Goal: Task Accomplishment & Management: Use online tool/utility

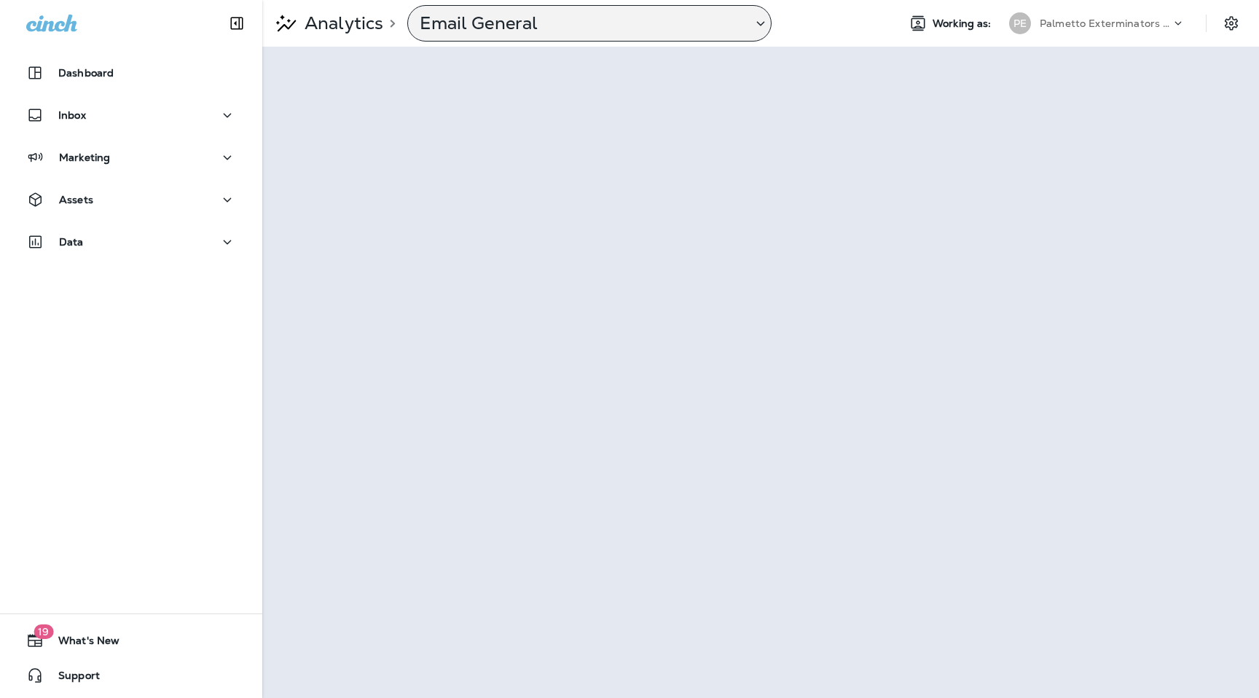
click at [677, 20] on p "Email General" at bounding box center [580, 23] width 321 height 22
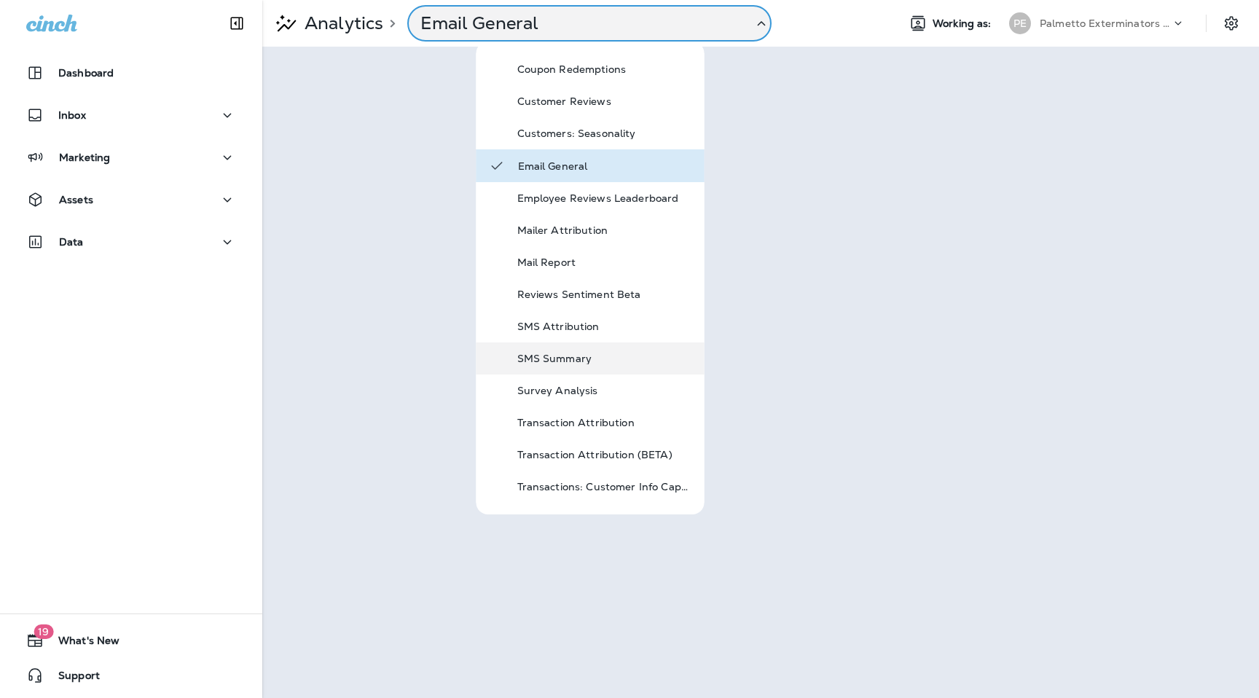
click at [589, 350] on div "SMS Summary" at bounding box center [604, 358] width 175 height 17
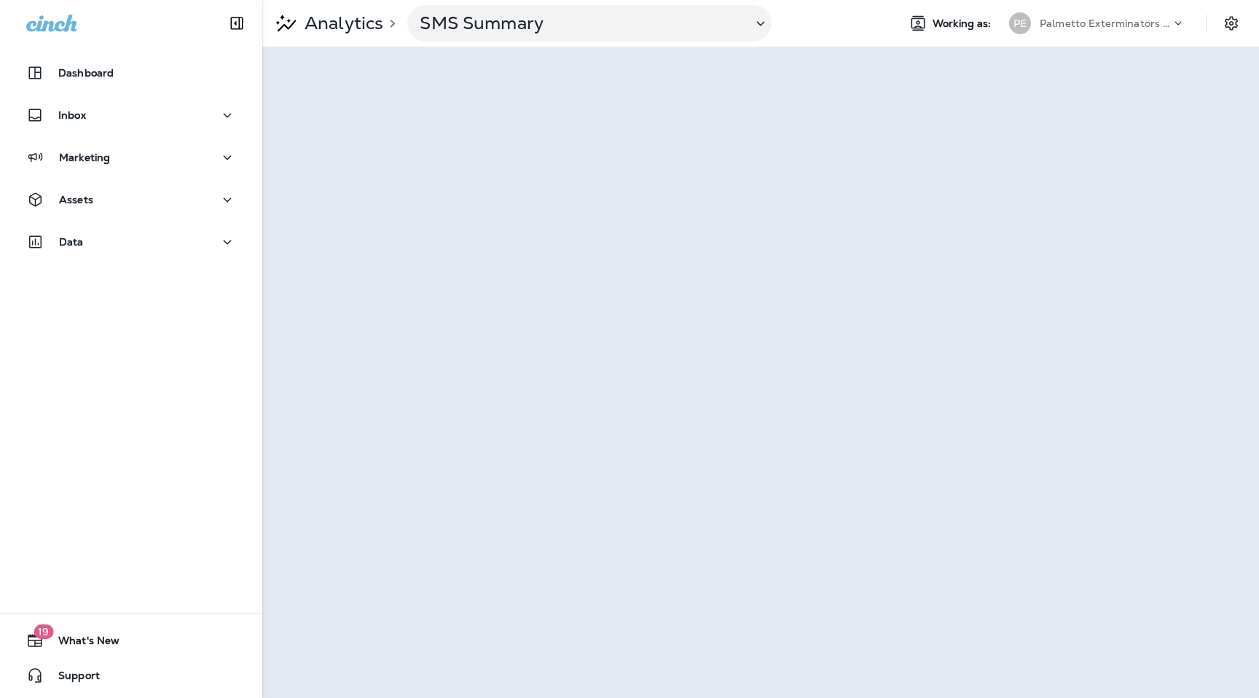
click at [1149, 9] on div "PE Palmetto Exterminators LLC" at bounding box center [1097, 23] width 194 height 29
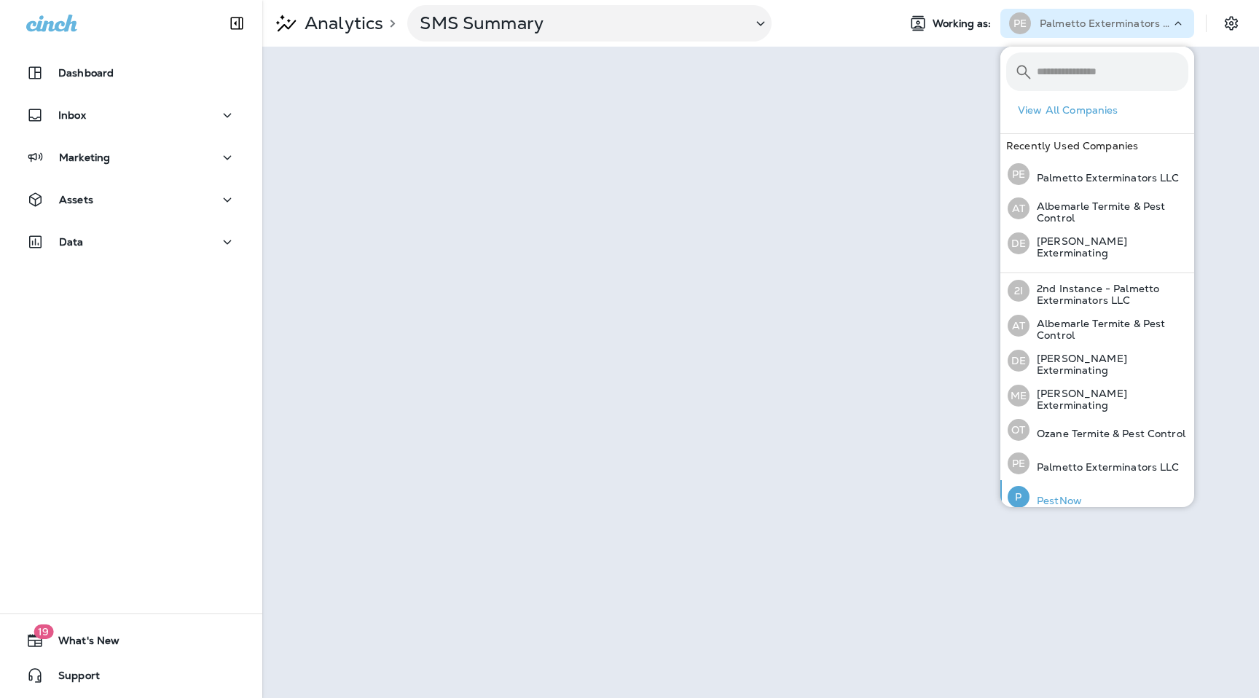
click at [1065, 495] on p "PestNow" at bounding box center [1056, 501] width 52 height 12
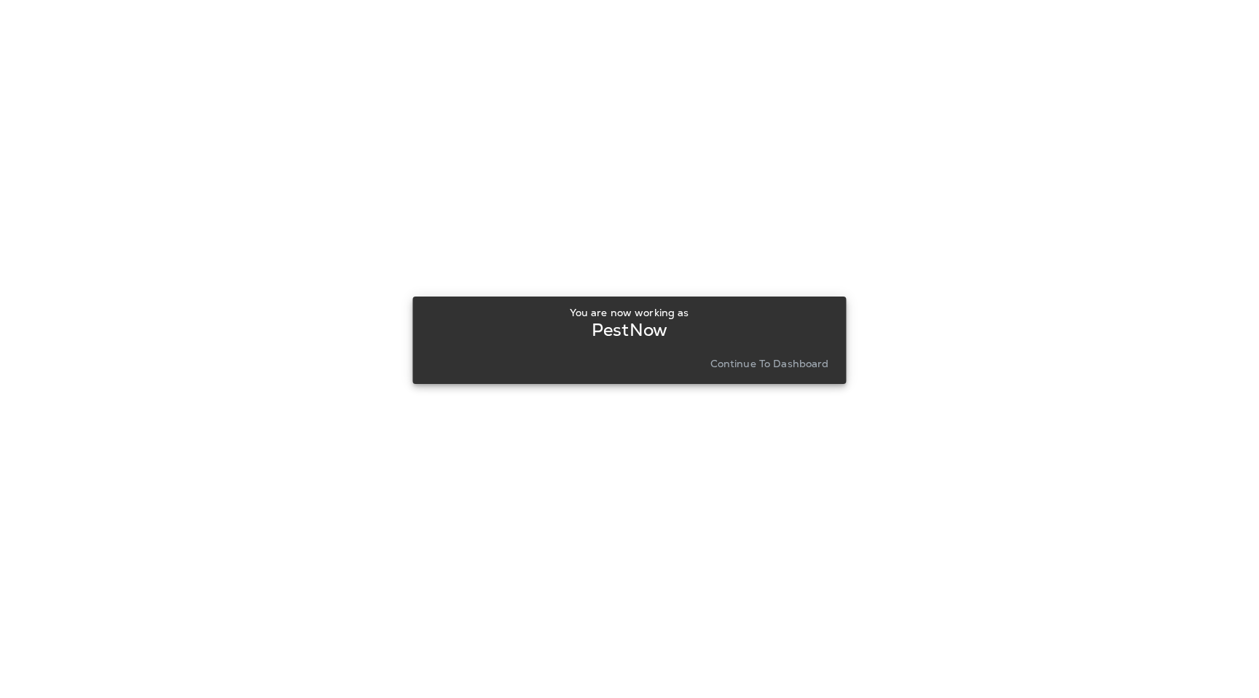
click at [826, 355] on button "Continue to Dashboard" at bounding box center [770, 363] width 130 height 20
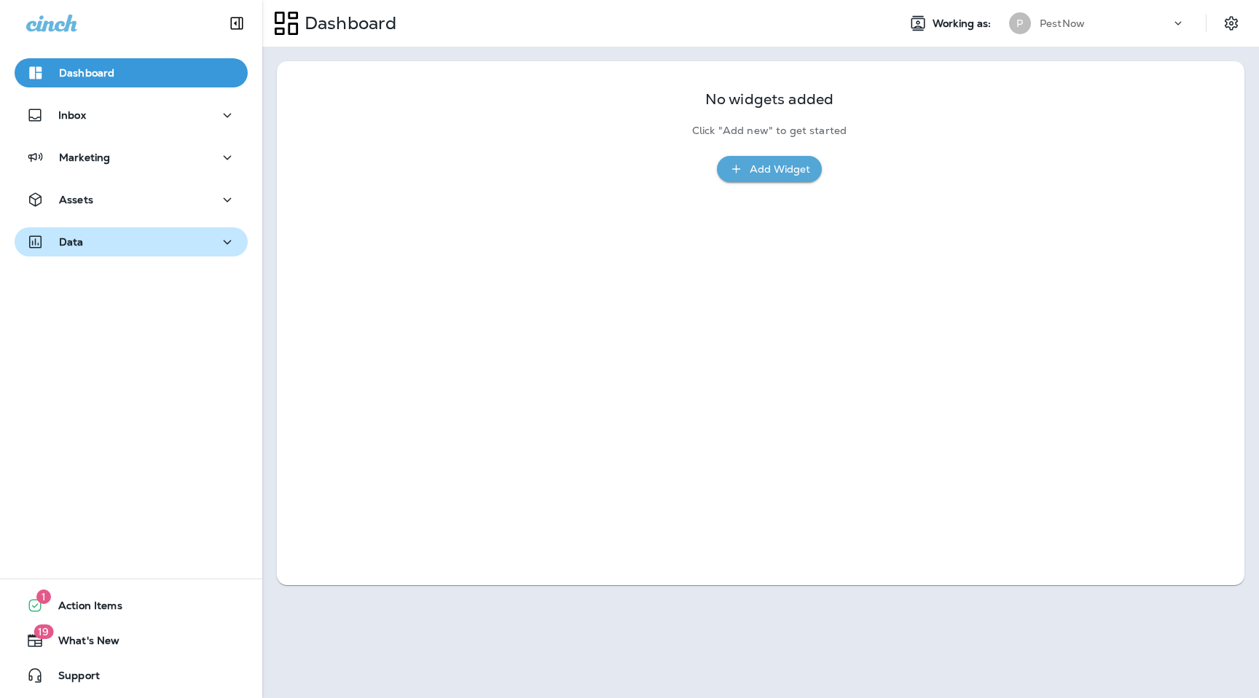
click at [175, 241] on div "Data" at bounding box center [131, 242] width 210 height 18
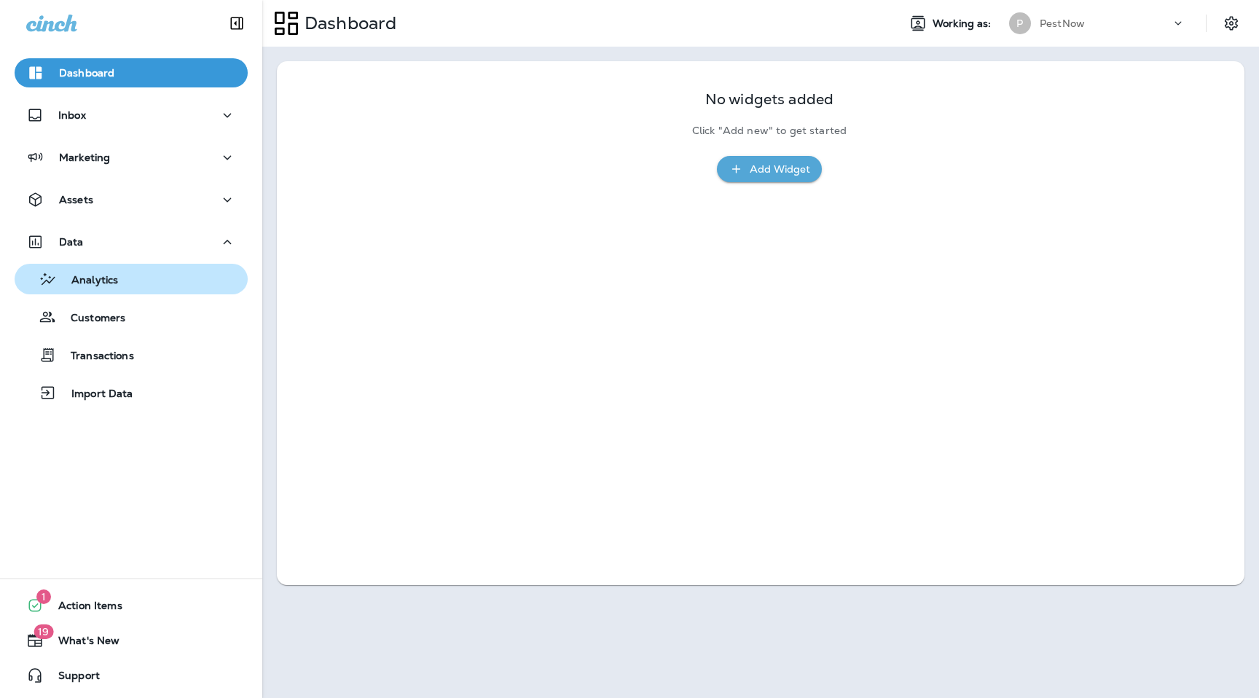
click at [165, 293] on button "Analytics" at bounding box center [131, 279] width 233 height 31
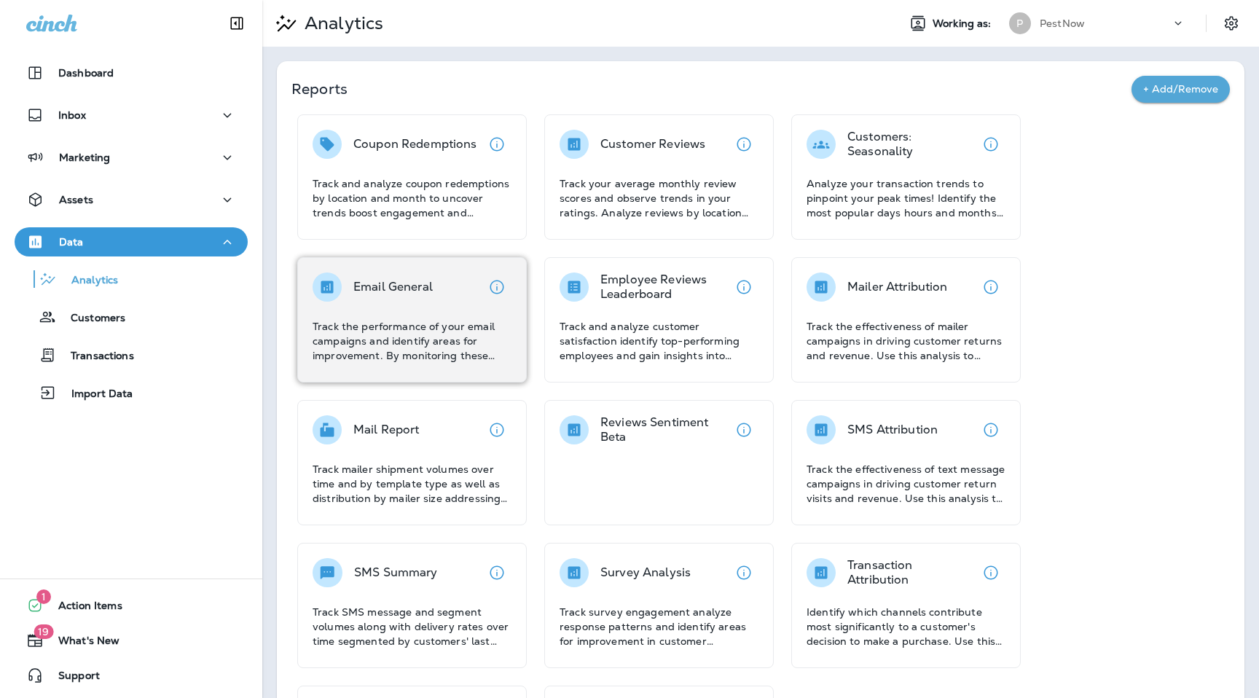
click at [402, 324] on p "Track the performance of your email campaigns and identify areas for improvemen…" at bounding box center [412, 341] width 199 height 44
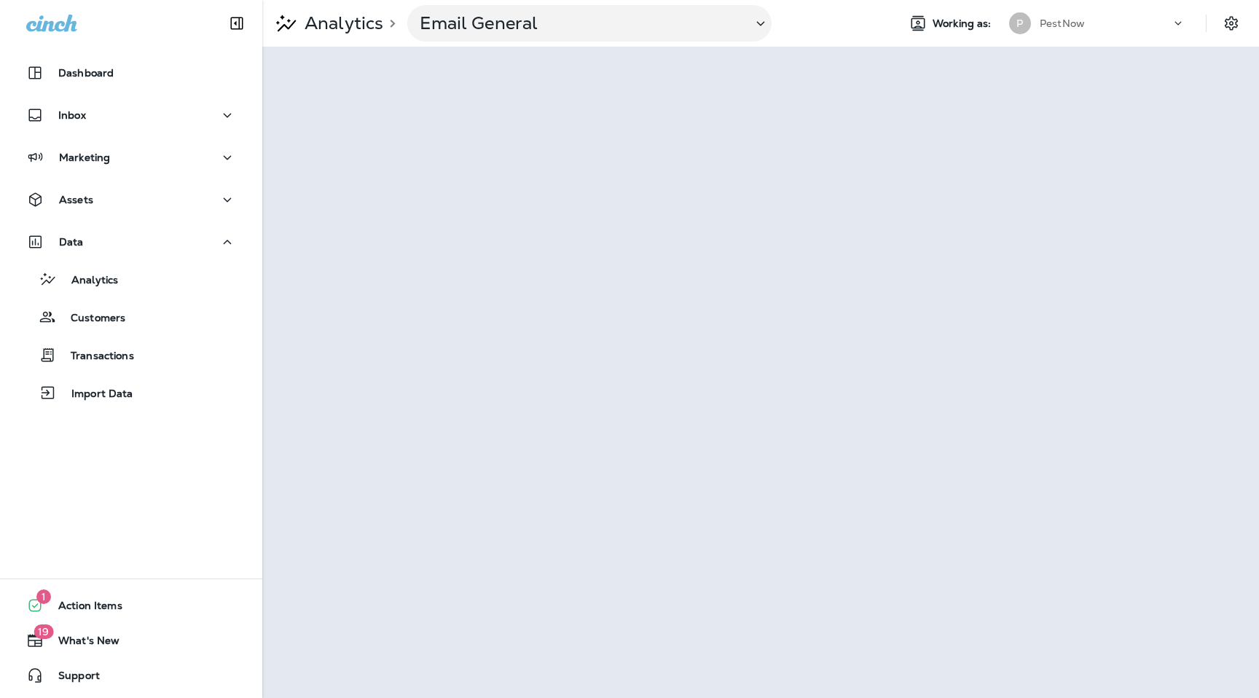
click at [1075, 27] on p "PestNow" at bounding box center [1062, 23] width 45 height 12
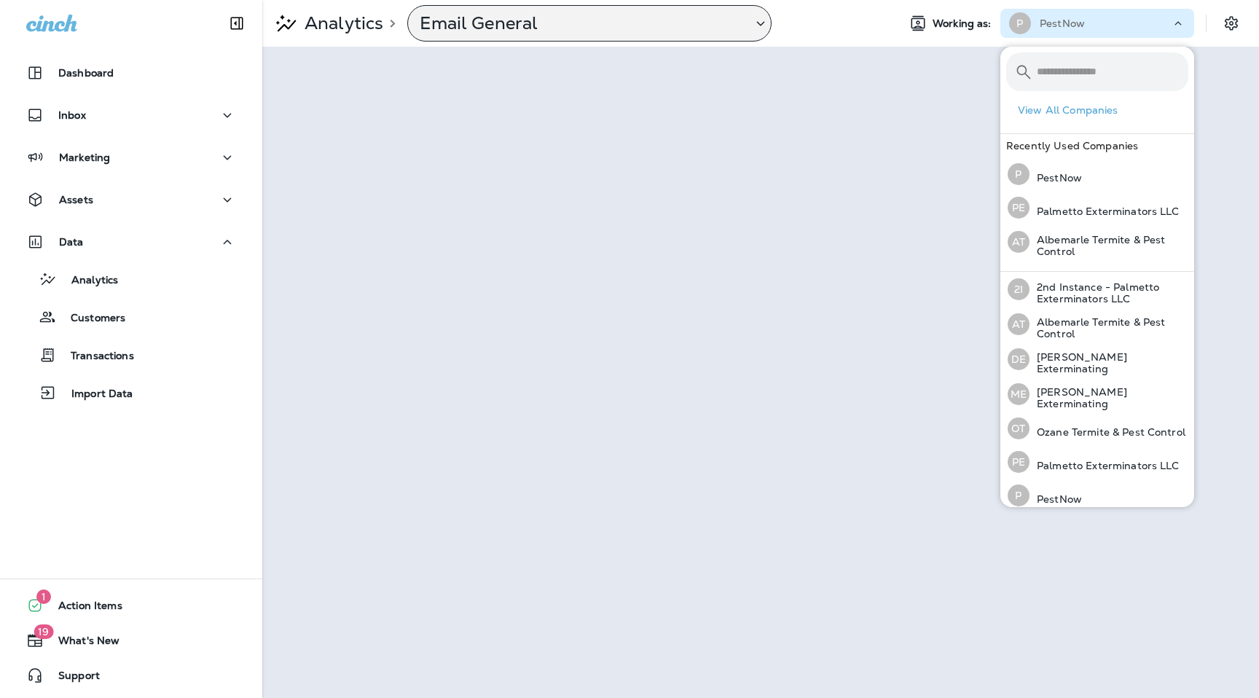
click at [714, 12] on p "Email General" at bounding box center [580, 23] width 321 height 22
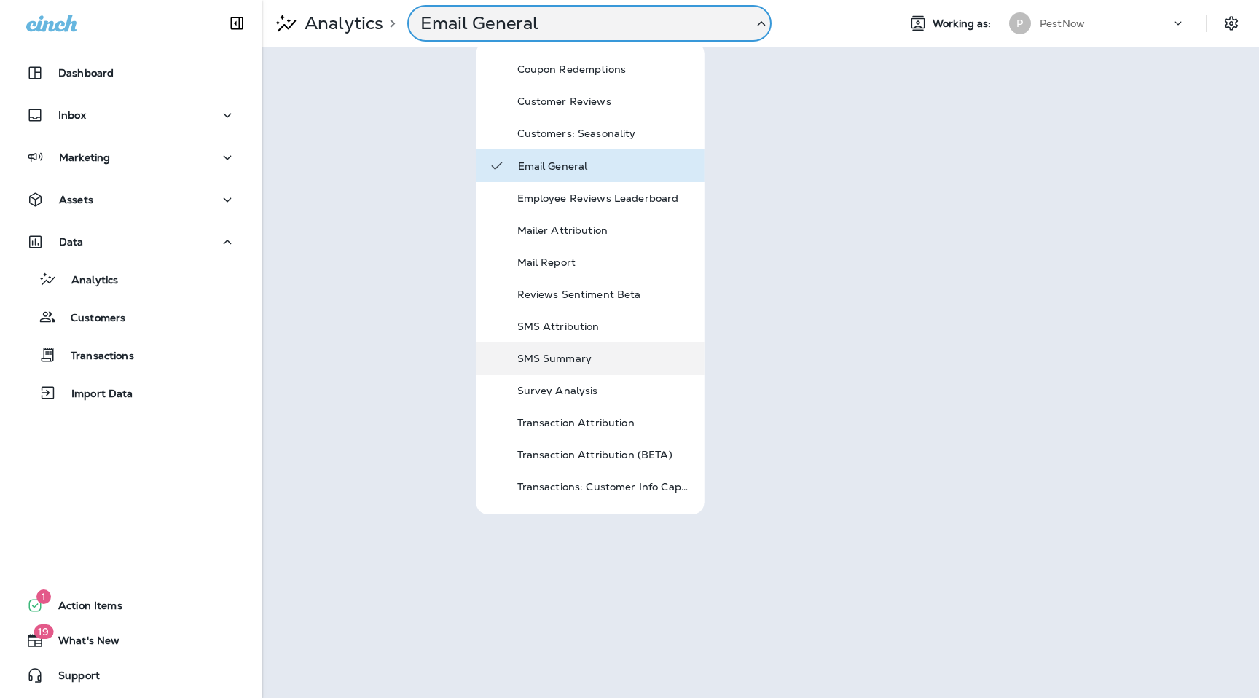
click at [592, 364] on p "SMS Summary" at bounding box center [604, 359] width 175 height 12
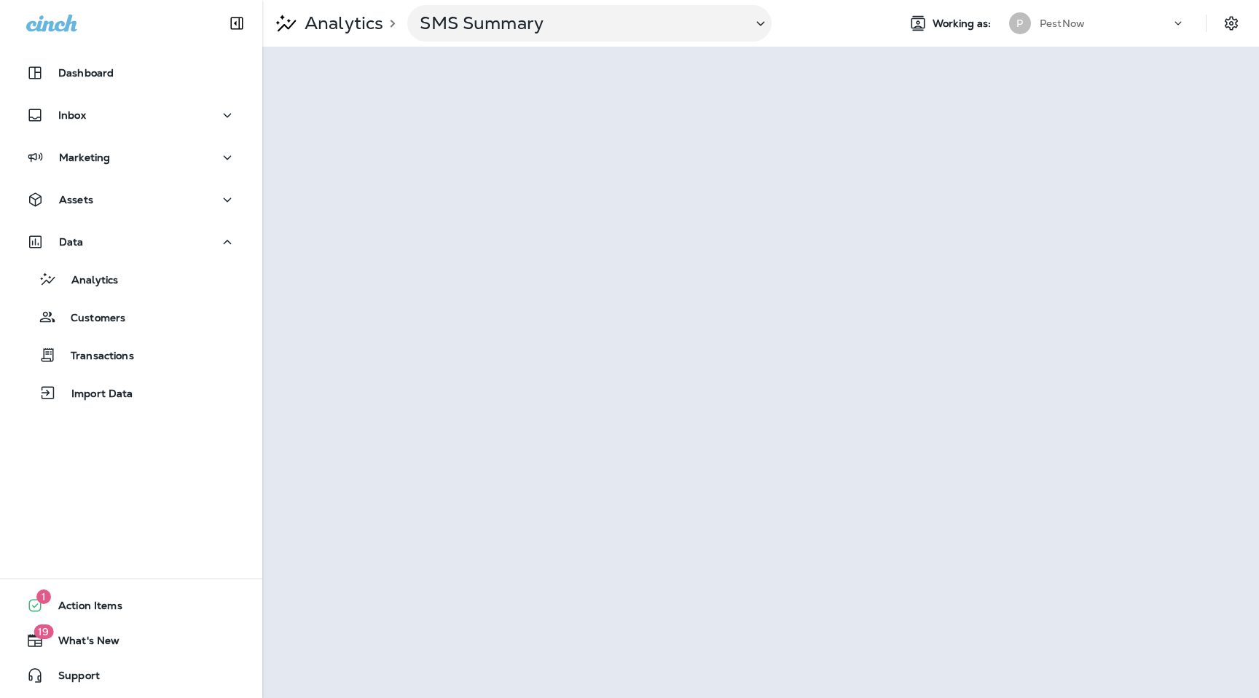
click at [1100, 26] on div "PestNow" at bounding box center [1105, 23] width 131 height 22
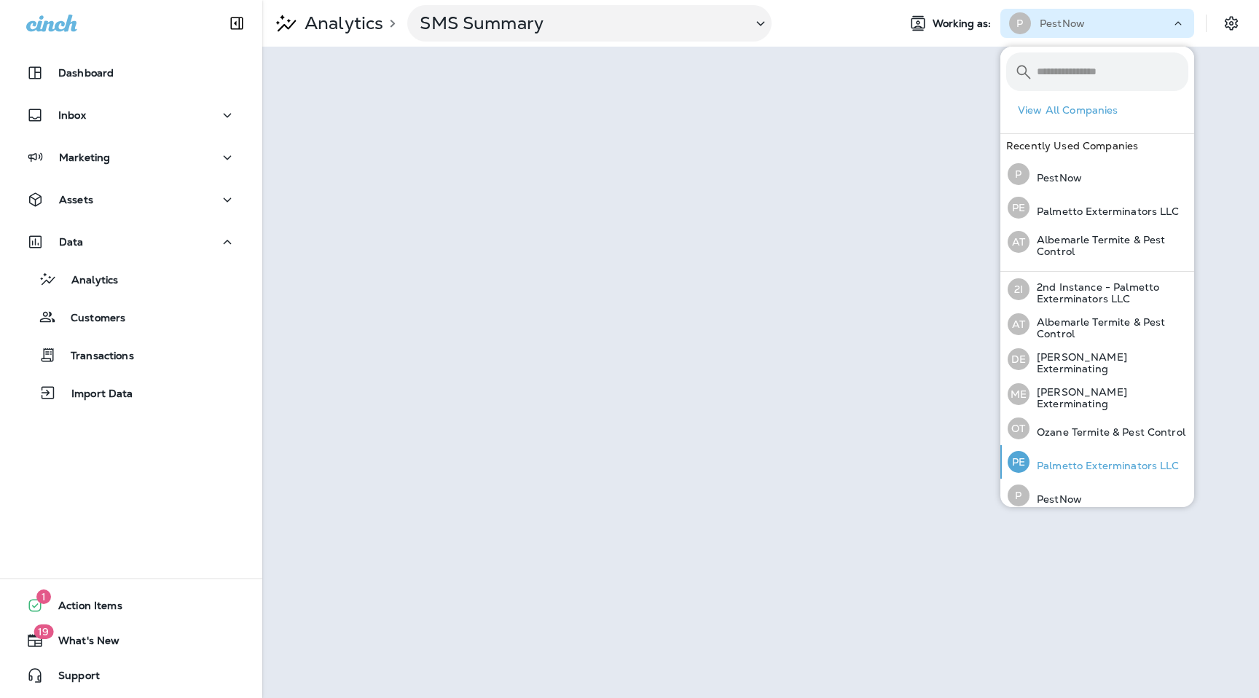
click at [1079, 466] on p "Palmetto Exterminators LLC" at bounding box center [1105, 466] width 150 height 12
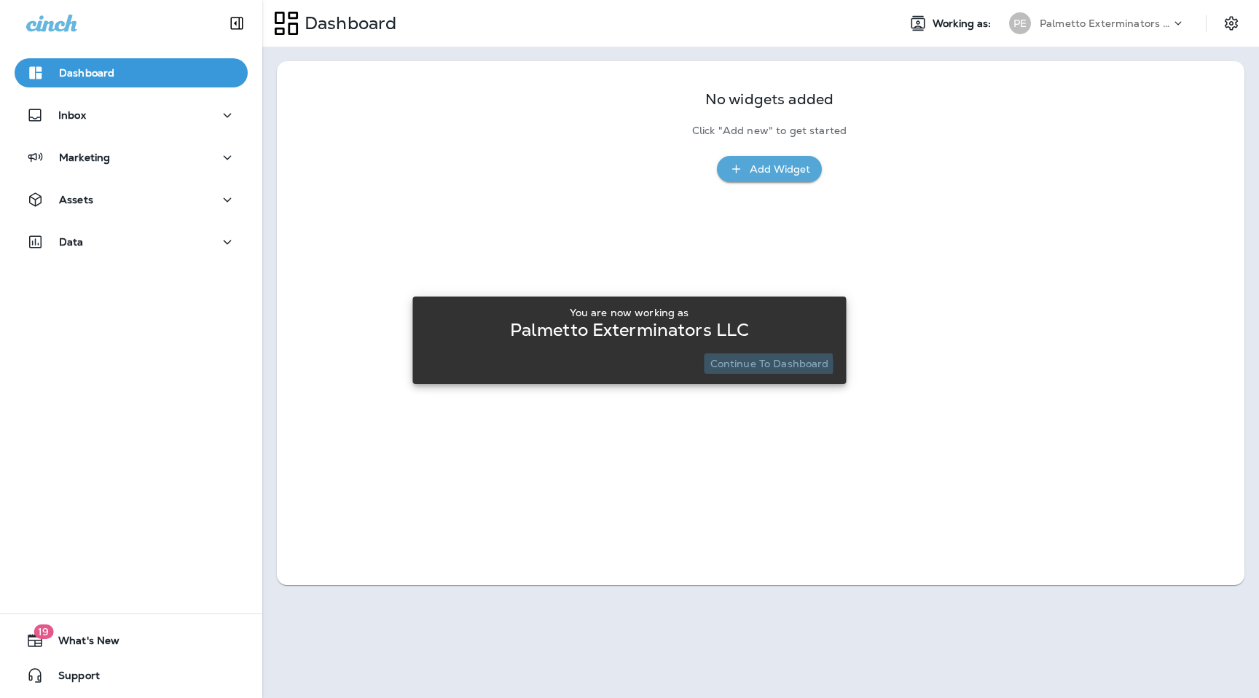
click at [723, 365] on p "Continue to Dashboard" at bounding box center [769, 364] width 119 height 12
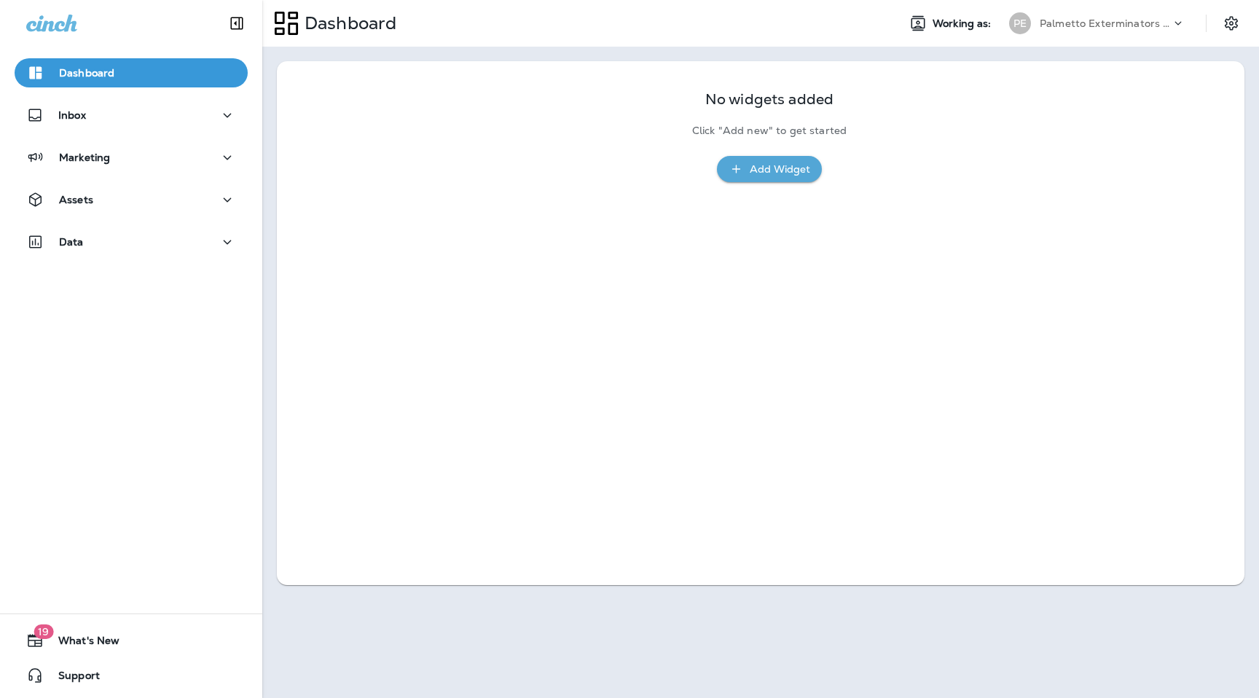
click at [1152, 26] on p "Palmetto Exterminators LLC" at bounding box center [1105, 23] width 131 height 12
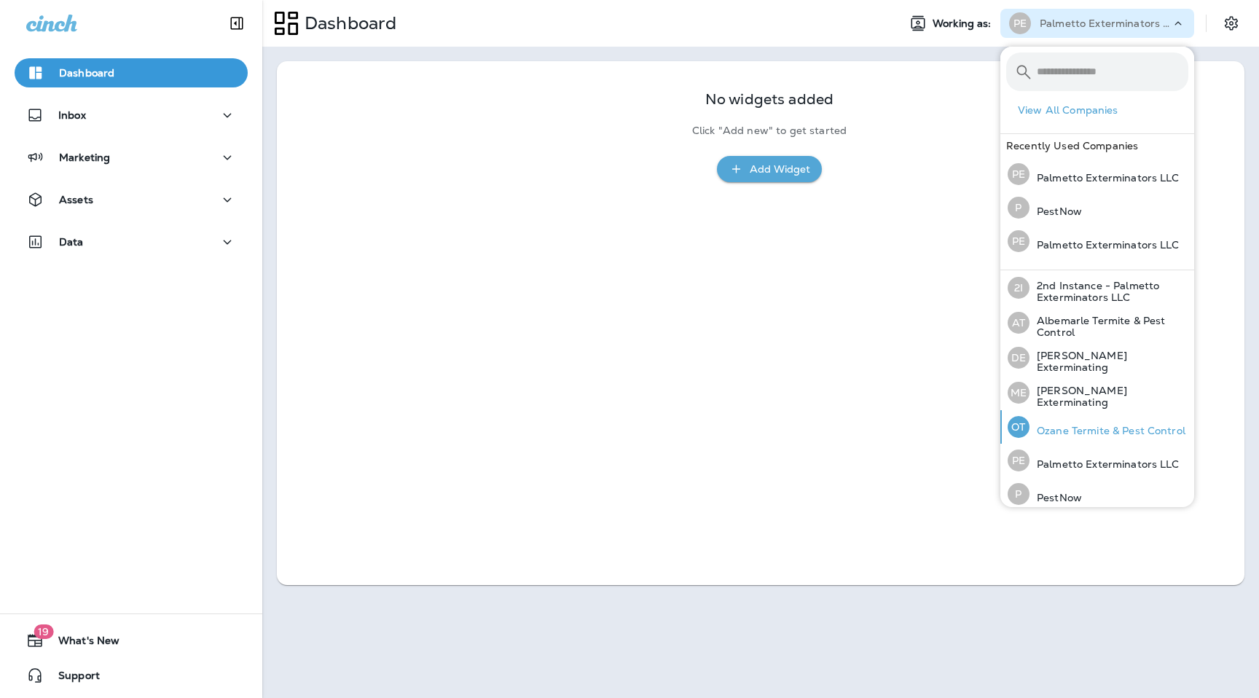
scroll to position [41, 0]
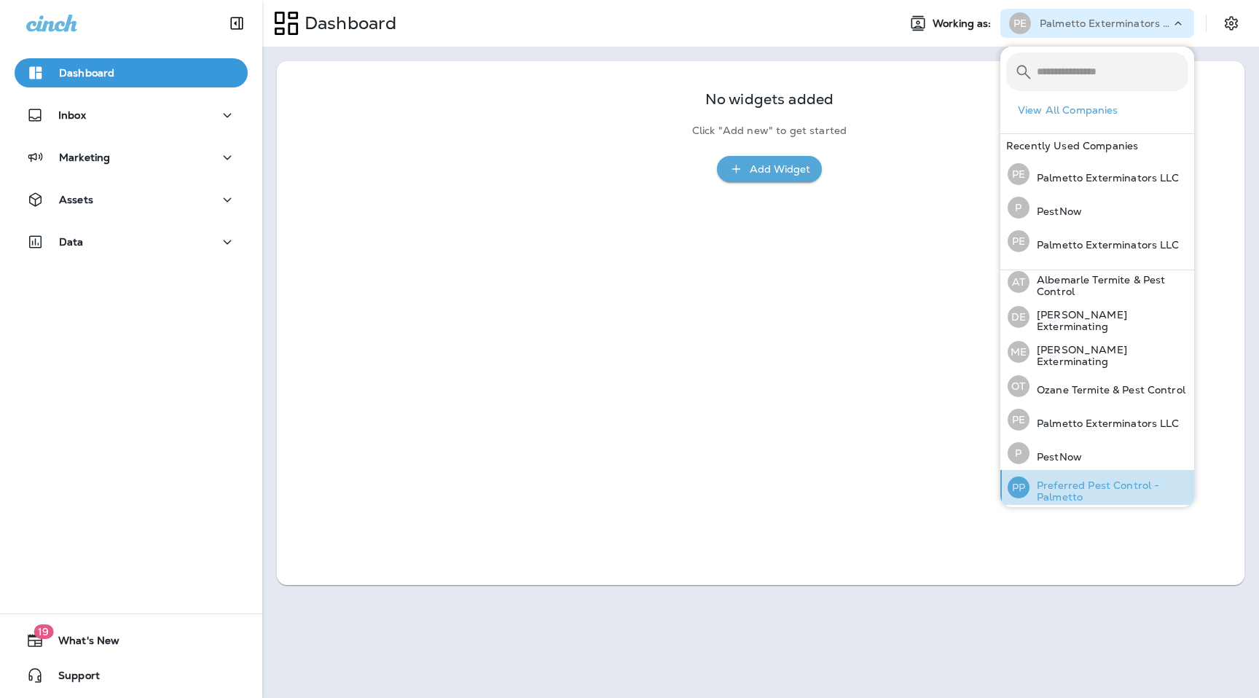
click at [1071, 487] on p "Preferred Pest Control - Palmetto" at bounding box center [1109, 490] width 159 height 23
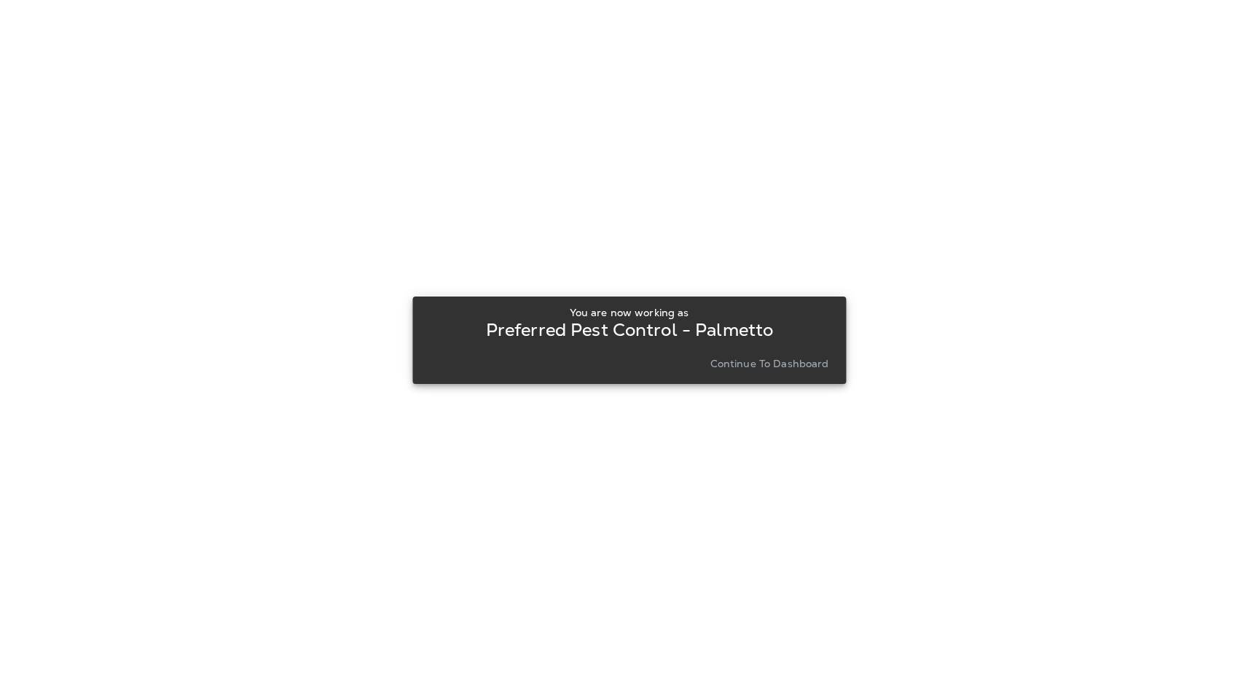
click at [752, 358] on p "Continue to Dashboard" at bounding box center [769, 364] width 119 height 12
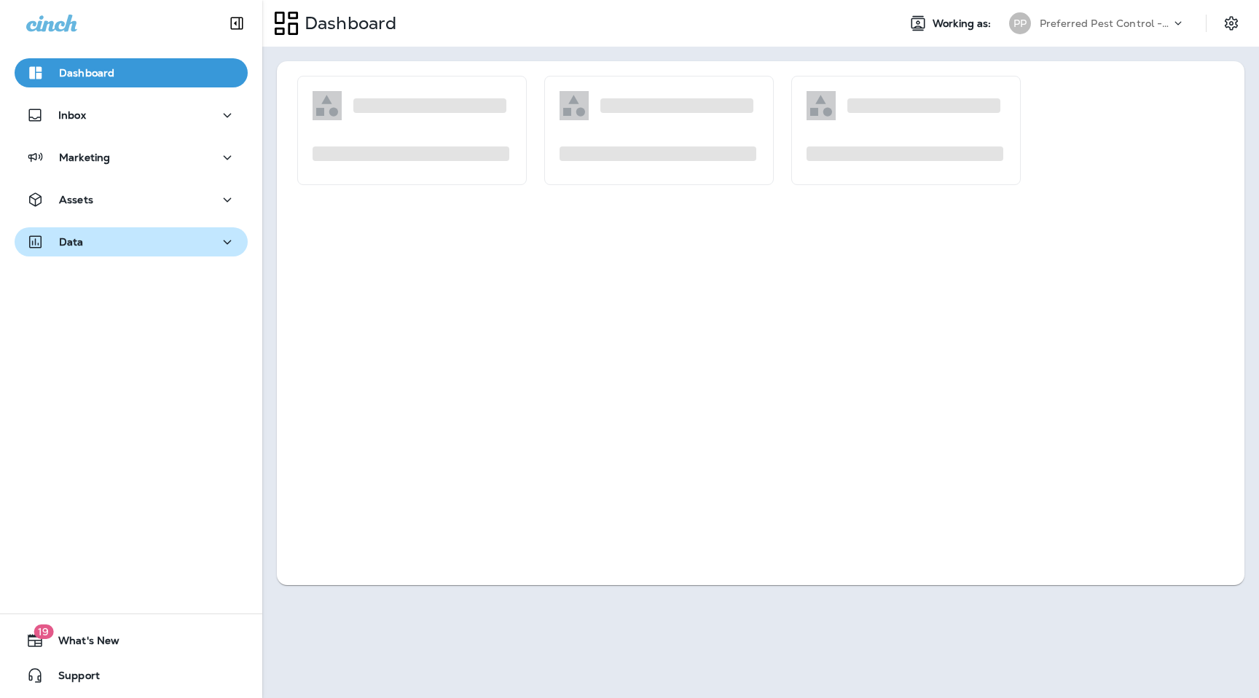
click at [114, 238] on div "Data" at bounding box center [131, 242] width 210 height 18
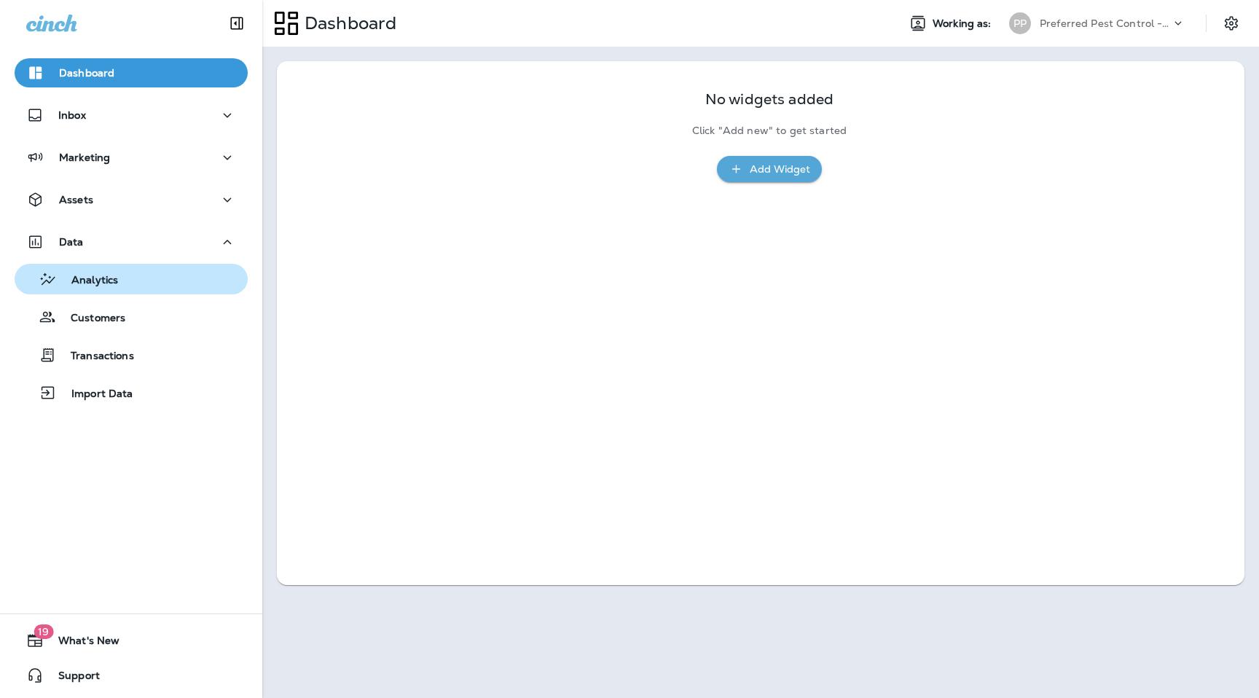
click at [109, 280] on p "Analytics" at bounding box center [87, 281] width 61 height 14
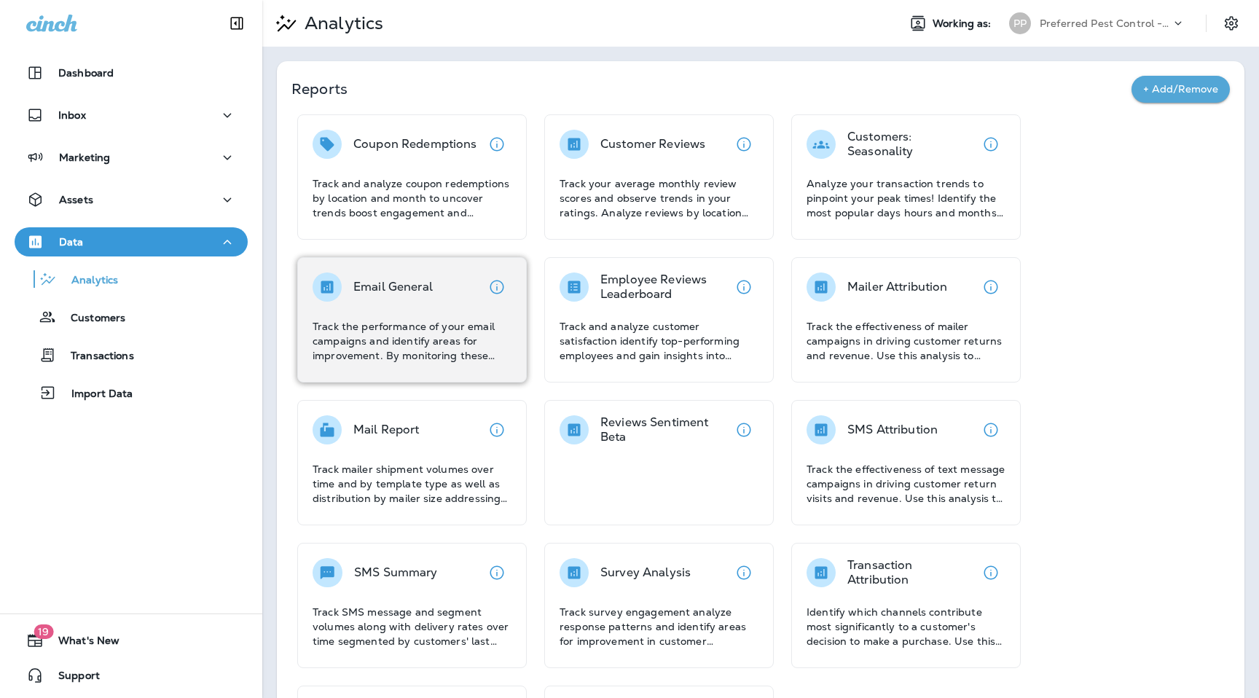
click at [380, 291] on p "Email General" at bounding box center [392, 287] width 79 height 15
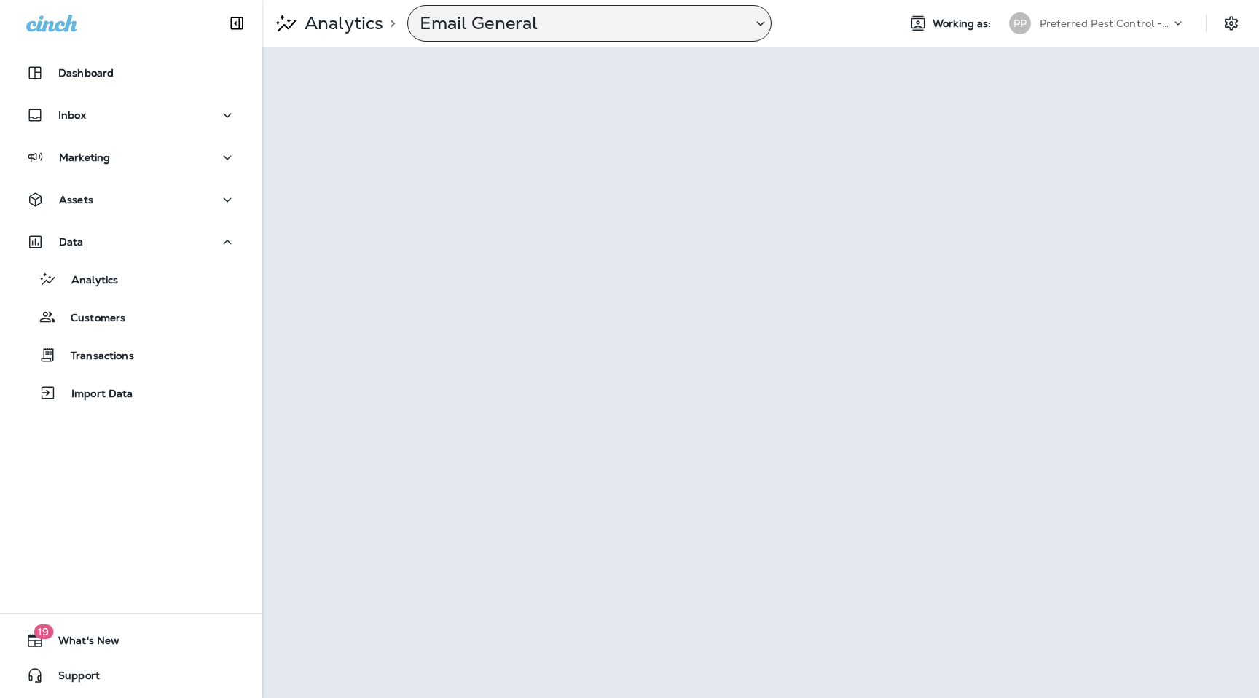
click at [650, 22] on p "Email General" at bounding box center [580, 23] width 321 height 22
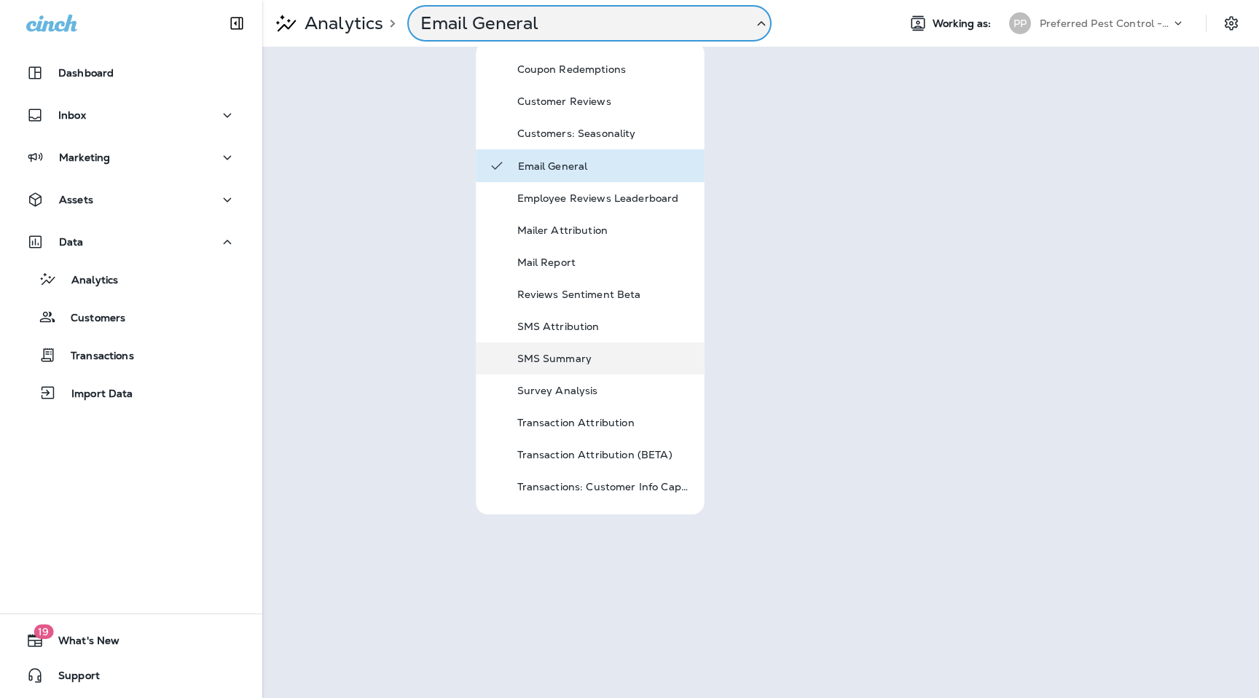
click at [568, 353] on p "SMS Summary" at bounding box center [604, 359] width 175 height 12
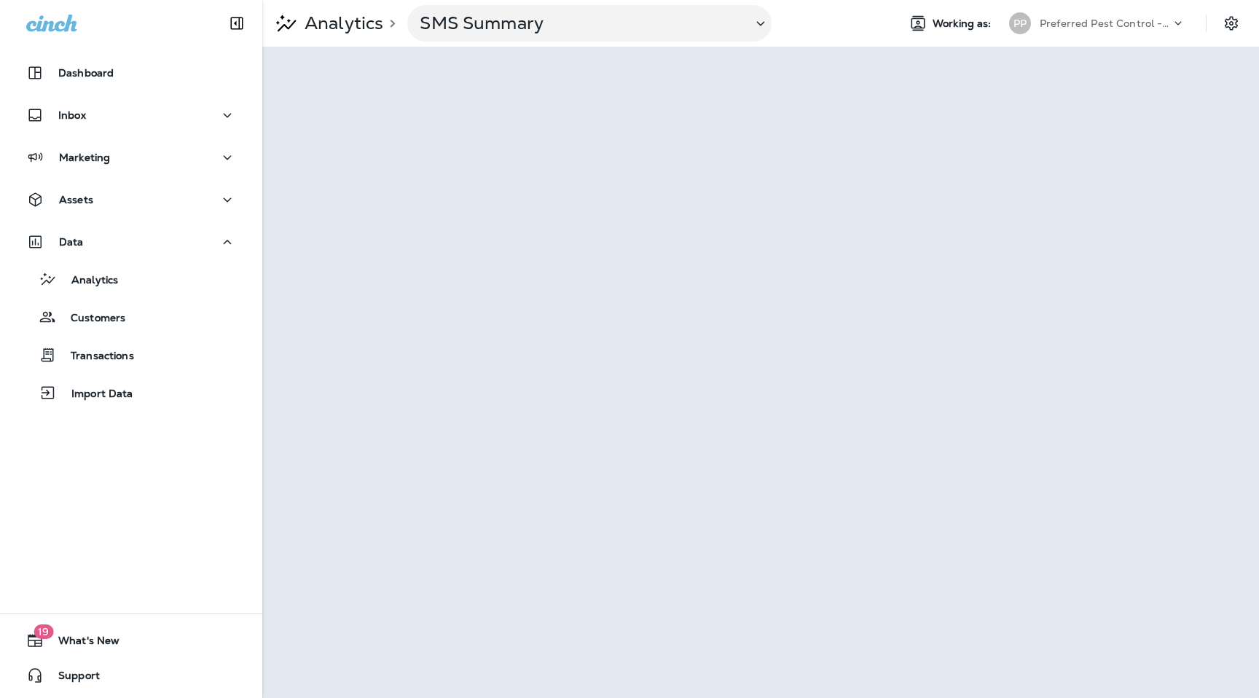
click at [1133, 25] on p "Preferred Pest Control - Palmetto" at bounding box center [1105, 23] width 131 height 12
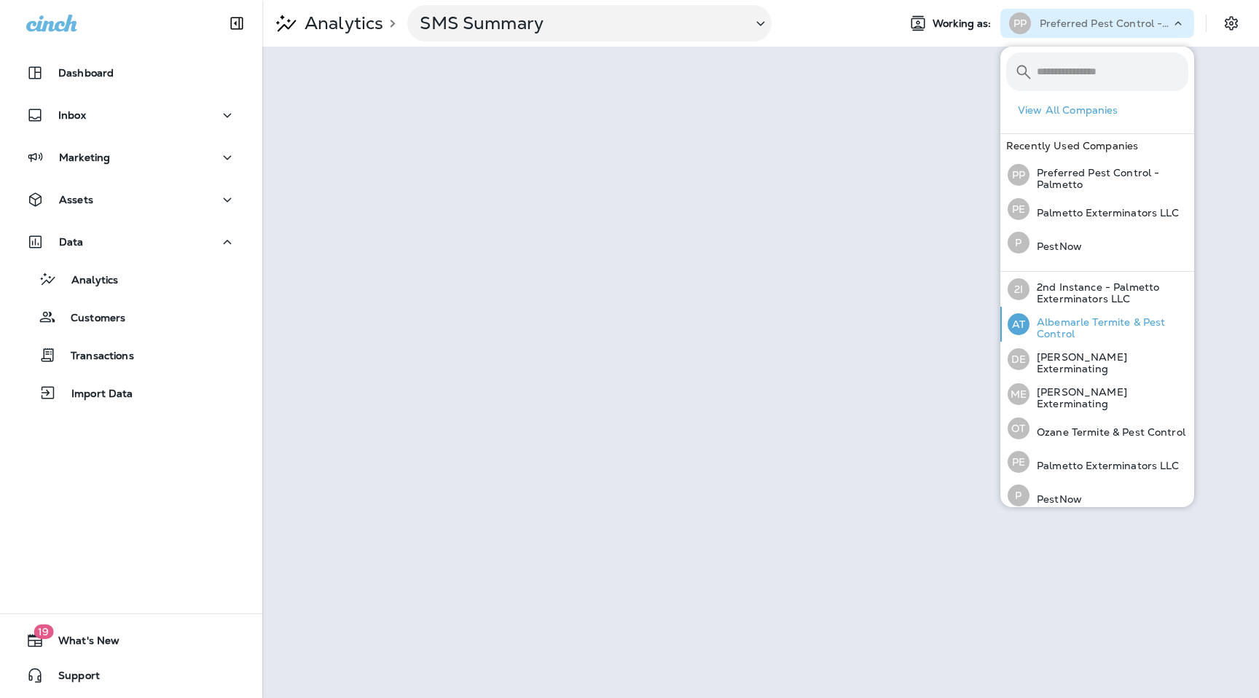
click at [1079, 329] on p "Albemarle Termite & Pest Control" at bounding box center [1109, 327] width 159 height 23
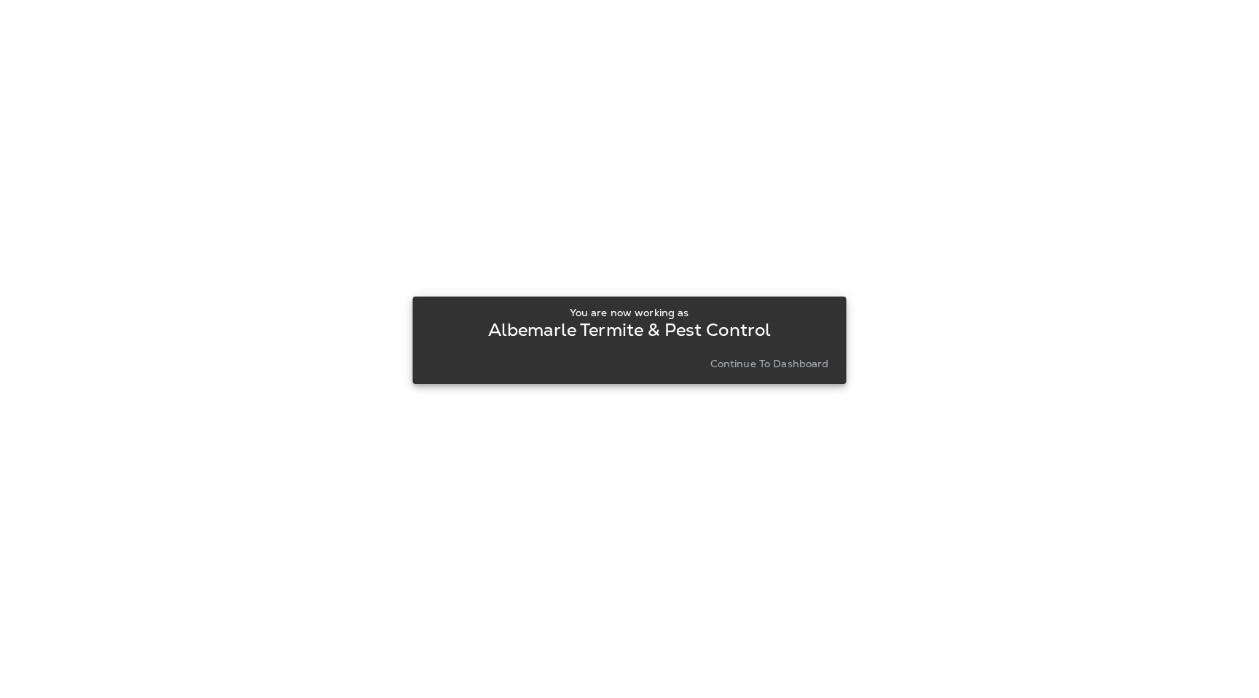
click at [793, 365] on p "Continue to Dashboard" at bounding box center [769, 364] width 119 height 12
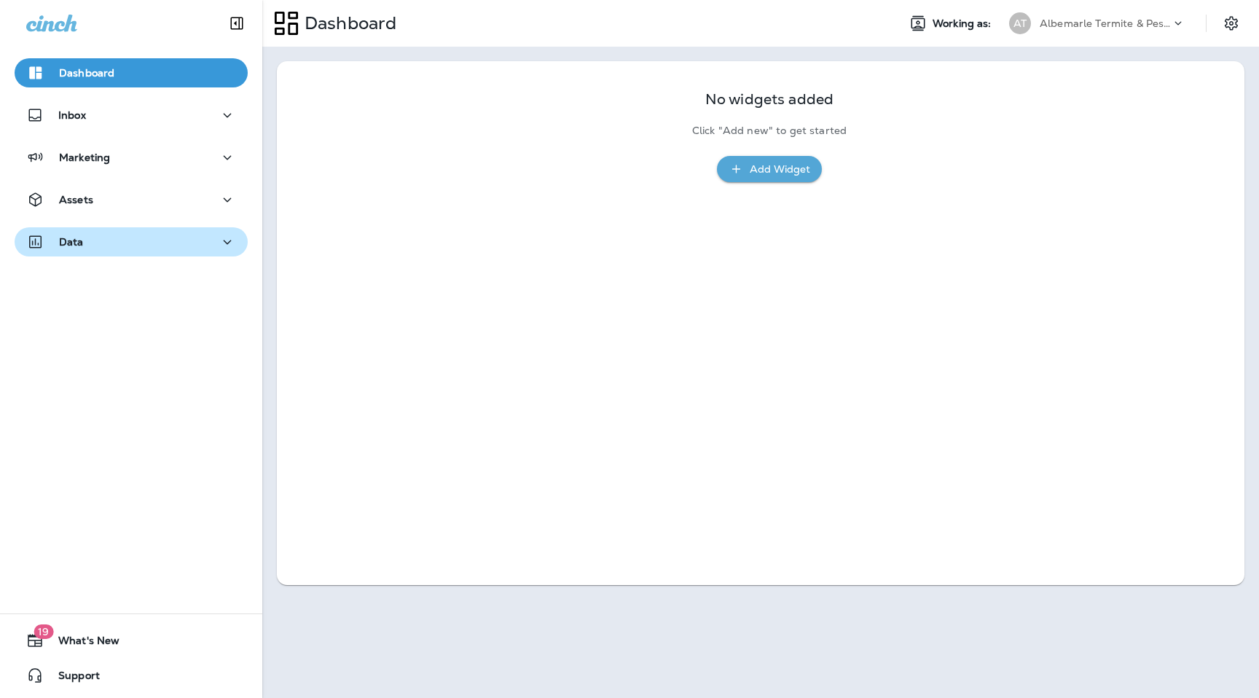
click at [150, 234] on div "Data" at bounding box center [131, 242] width 210 height 18
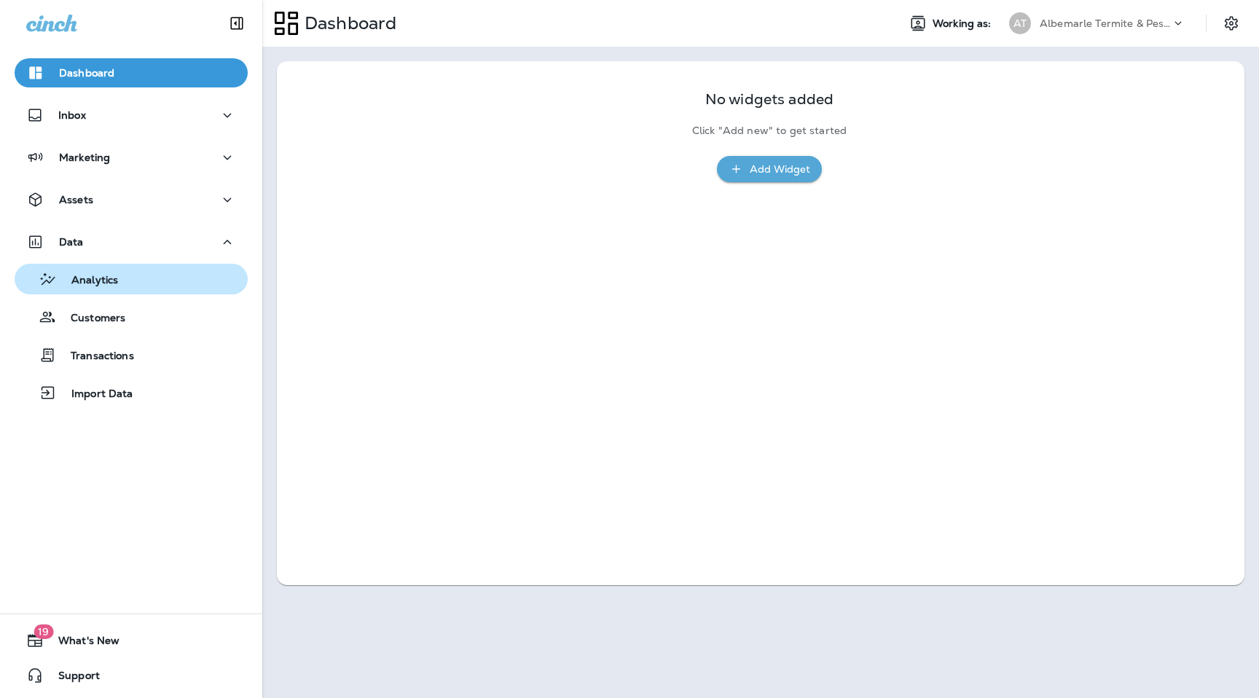
click at [125, 288] on div "Analytics" at bounding box center [131, 279] width 222 height 22
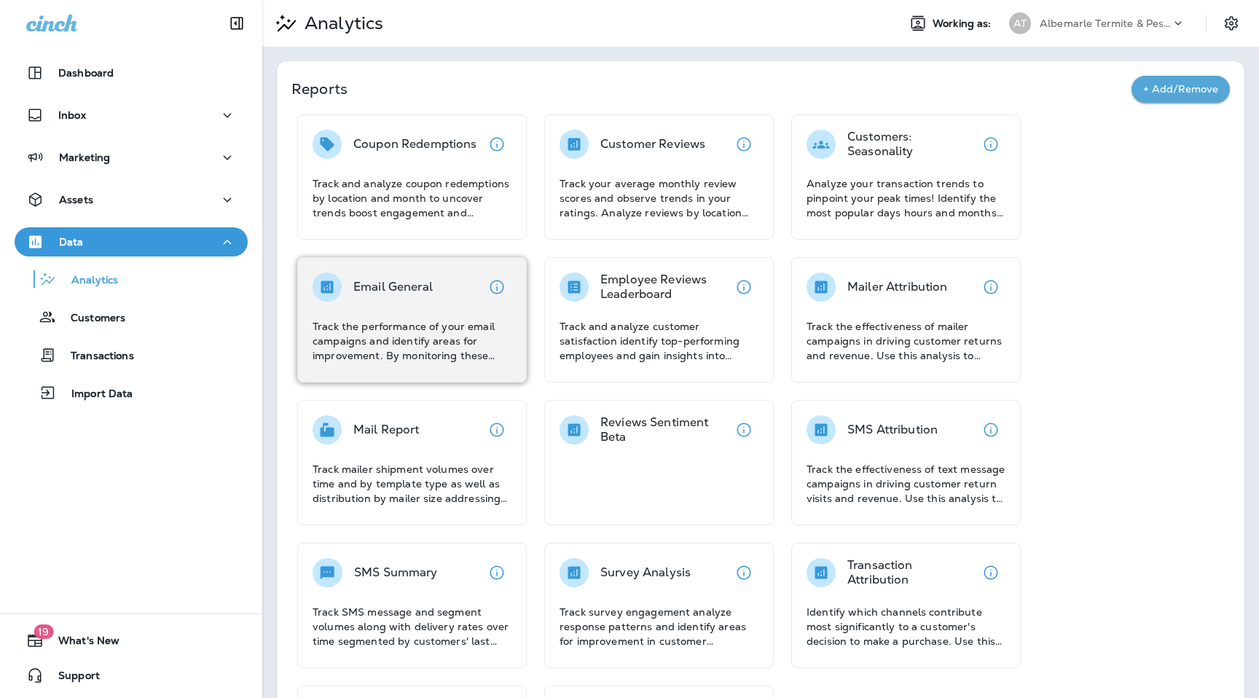
click at [394, 293] on p "Email General" at bounding box center [392, 287] width 79 height 15
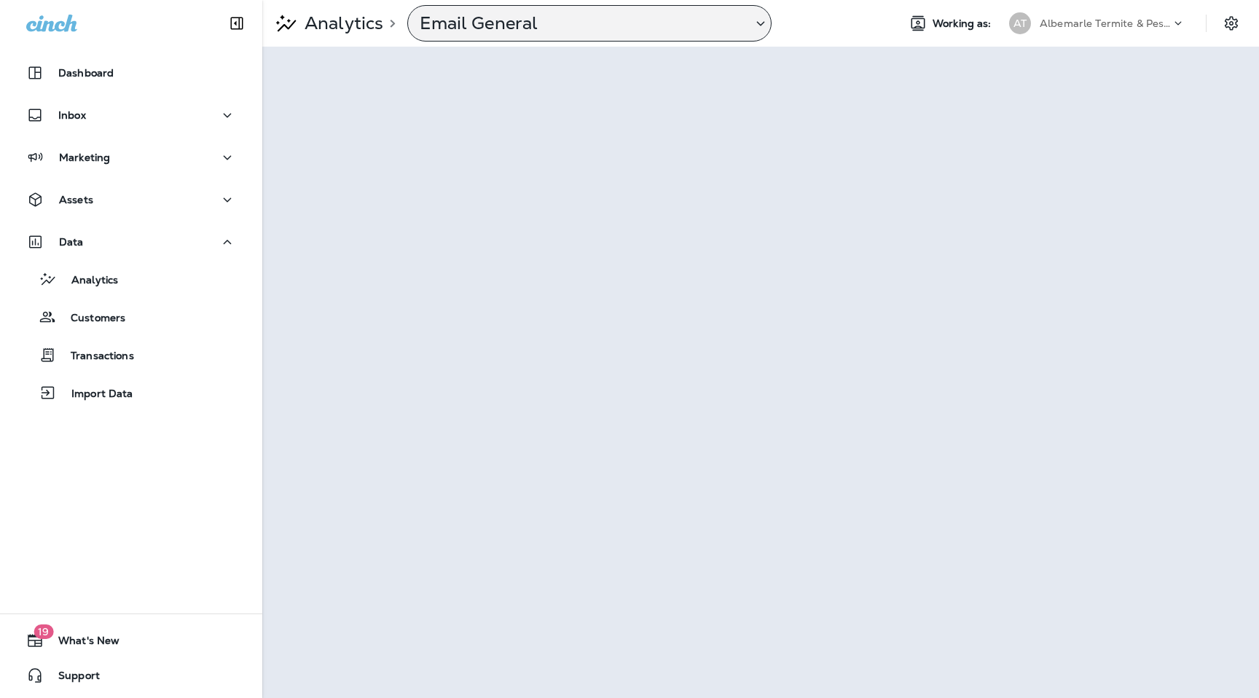
click at [653, 12] on div "Email General" at bounding box center [589, 23] width 364 height 36
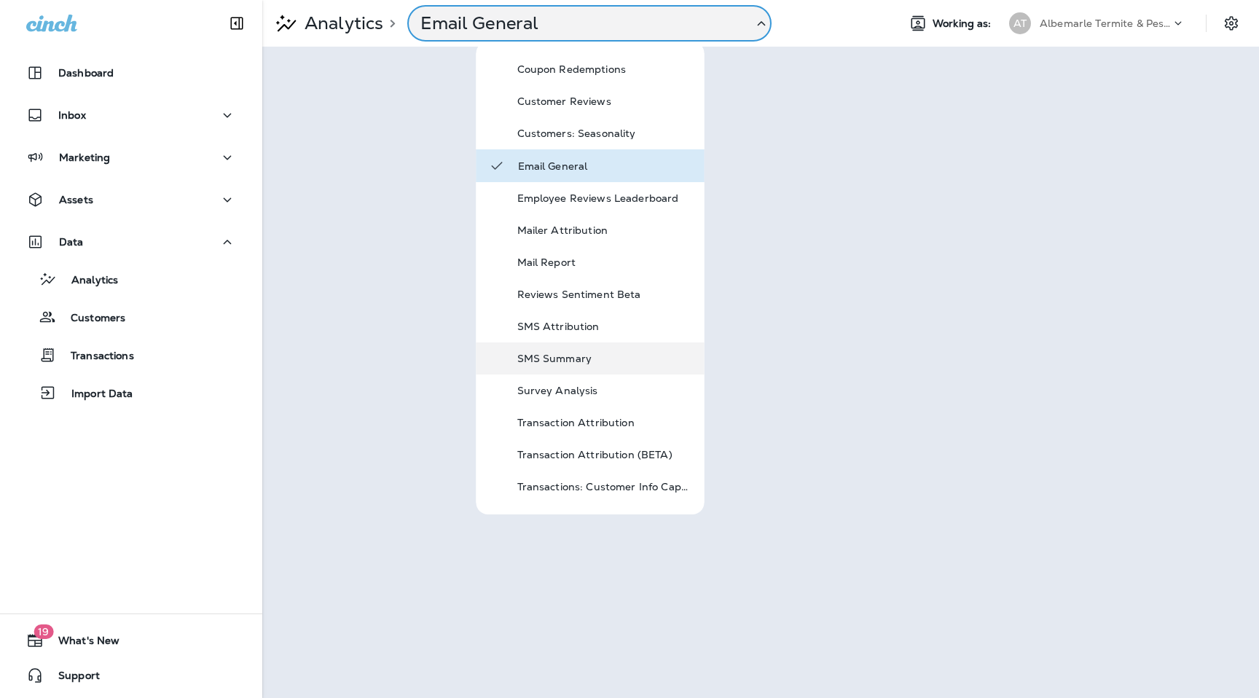
click at [517, 364] on p "SMS Summary" at bounding box center [604, 359] width 175 height 12
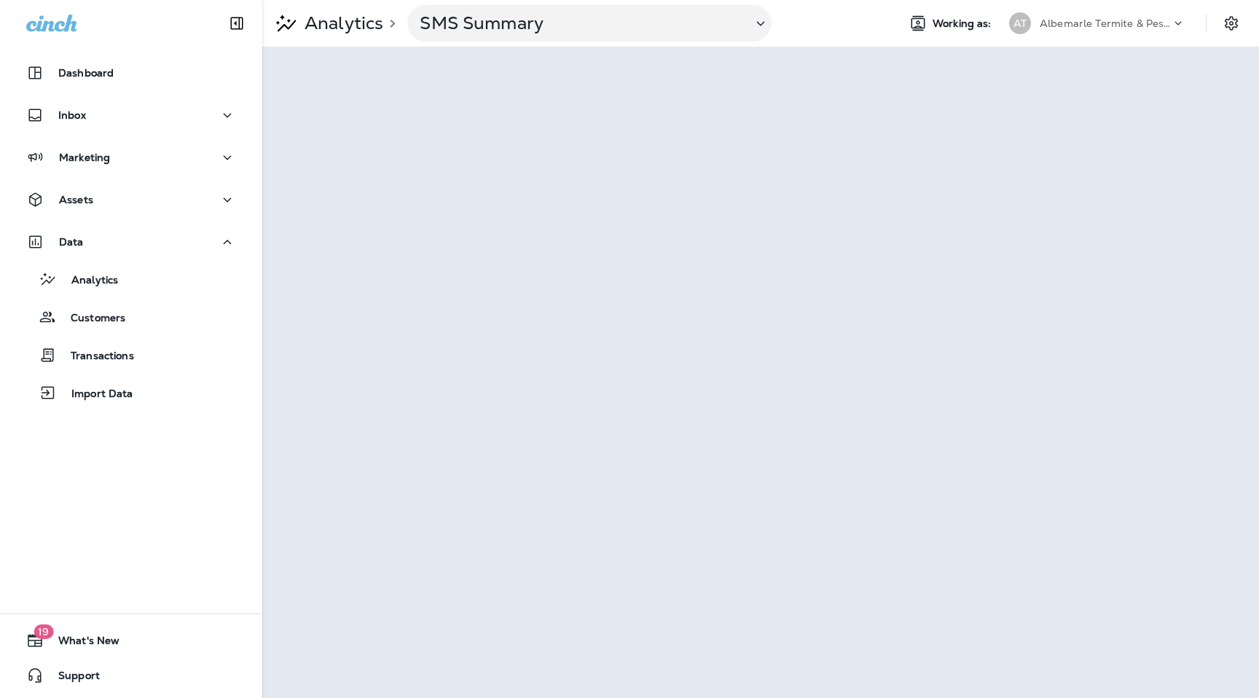
click at [1092, 33] on div "Albemarle Termite & Pest Control" at bounding box center [1105, 23] width 131 height 22
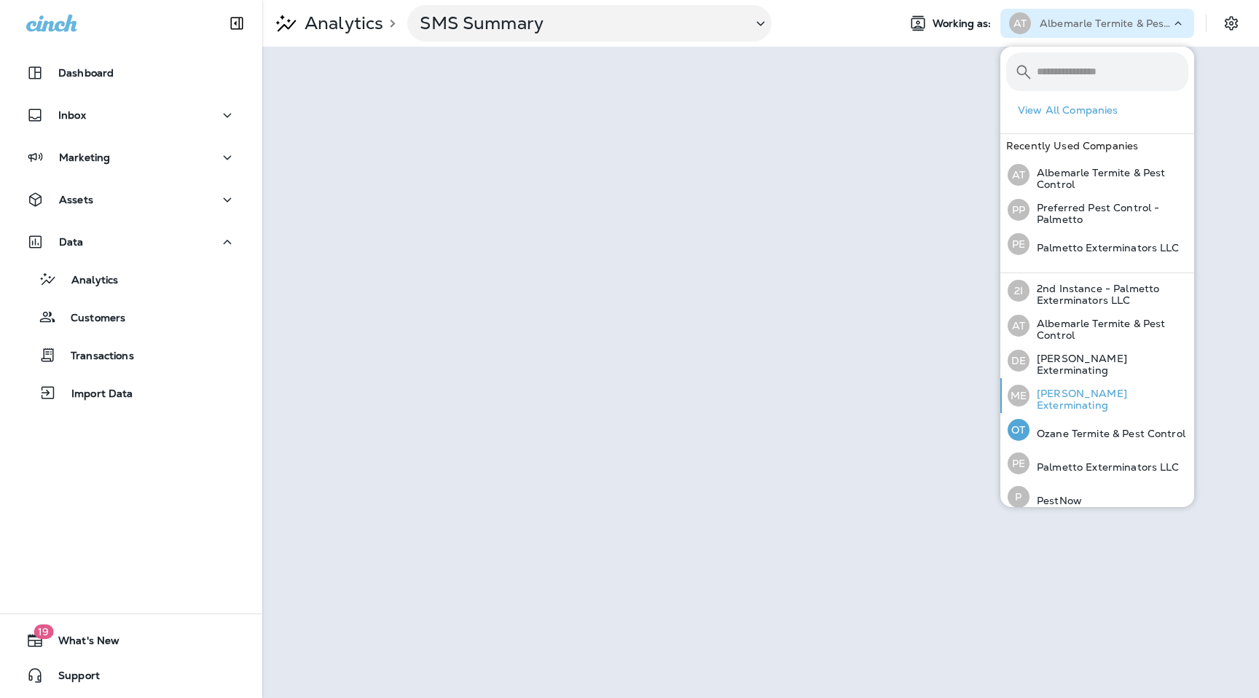
click at [1063, 396] on p "Mares Exterminating" at bounding box center [1109, 399] width 159 height 23
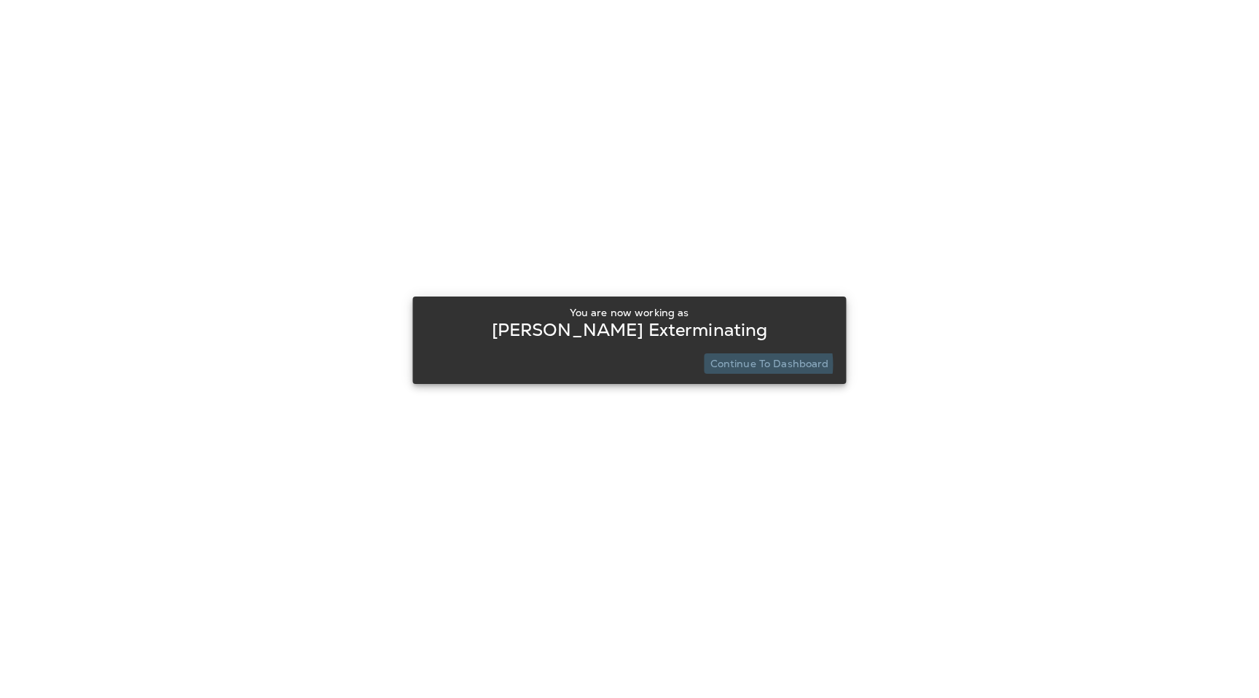
click at [743, 364] on p "Continue to Dashboard" at bounding box center [769, 364] width 119 height 12
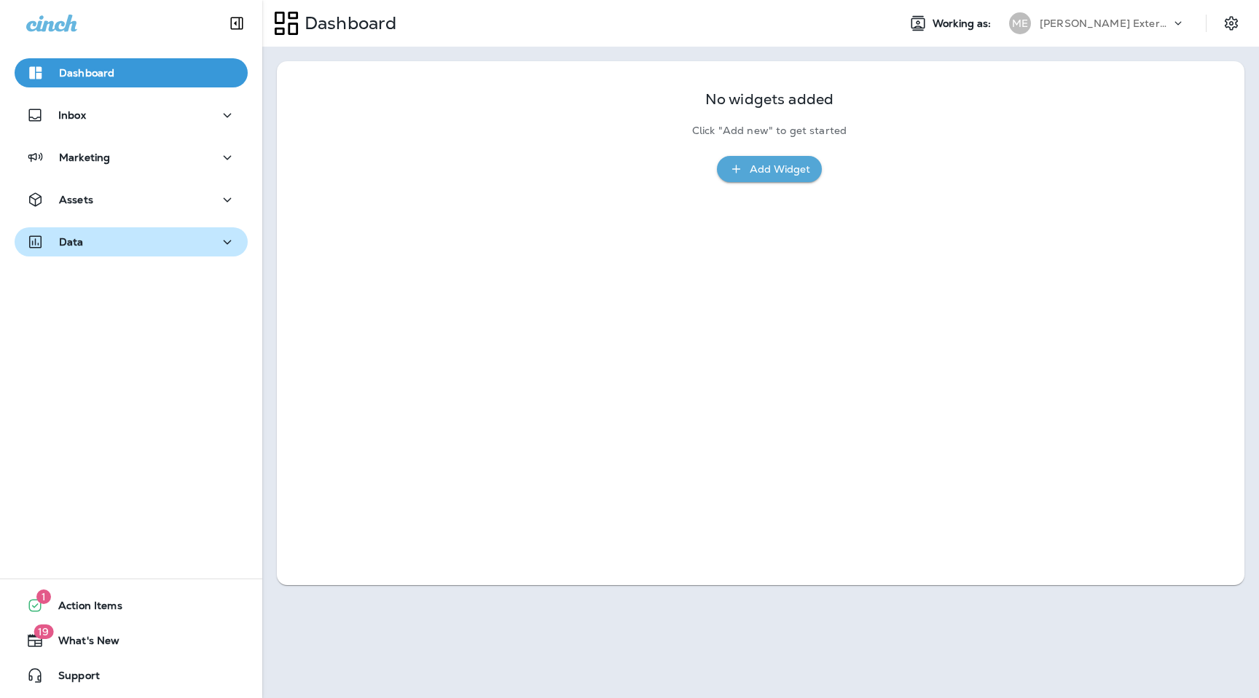
click at [209, 236] on div "Data" at bounding box center [131, 242] width 210 height 18
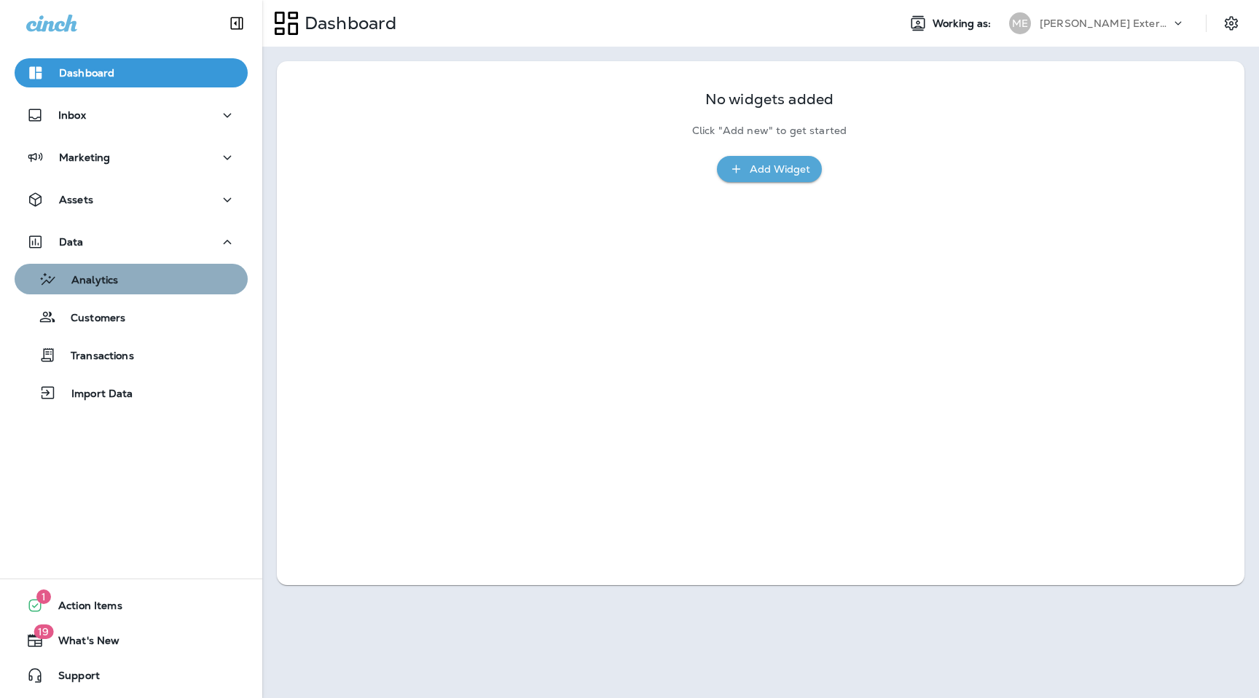
click at [191, 279] on div "Analytics" at bounding box center [131, 279] width 222 height 22
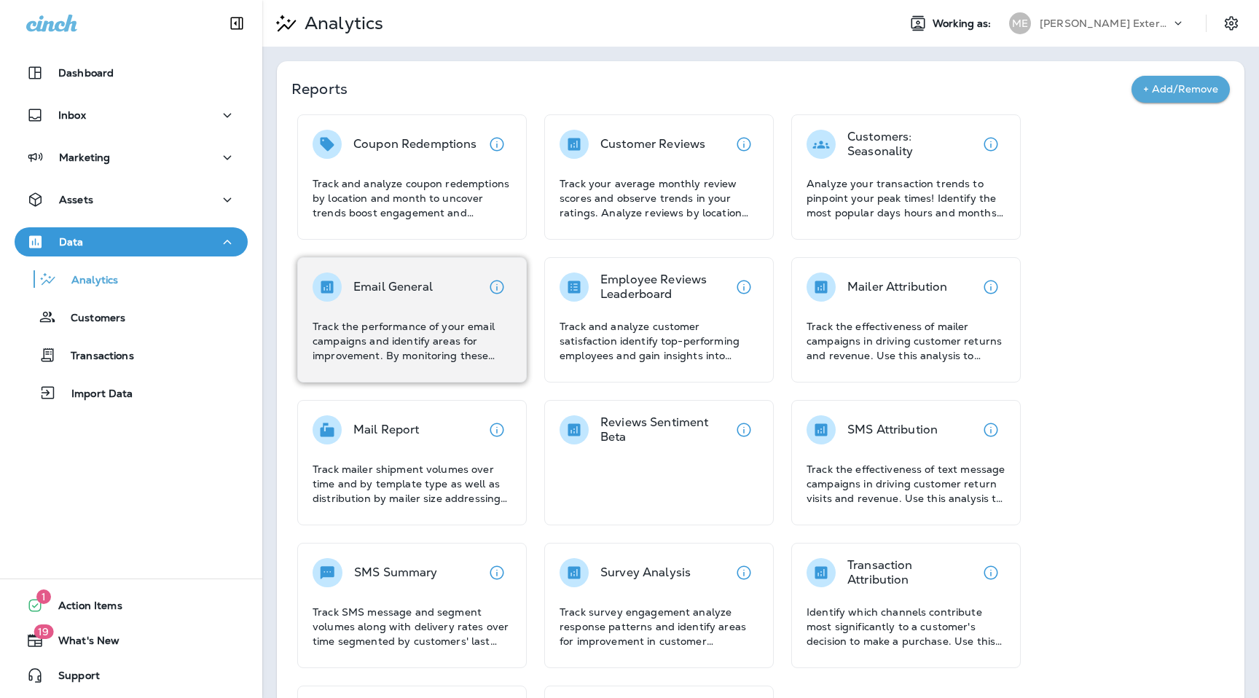
click at [415, 294] on div "Email General" at bounding box center [392, 287] width 79 height 29
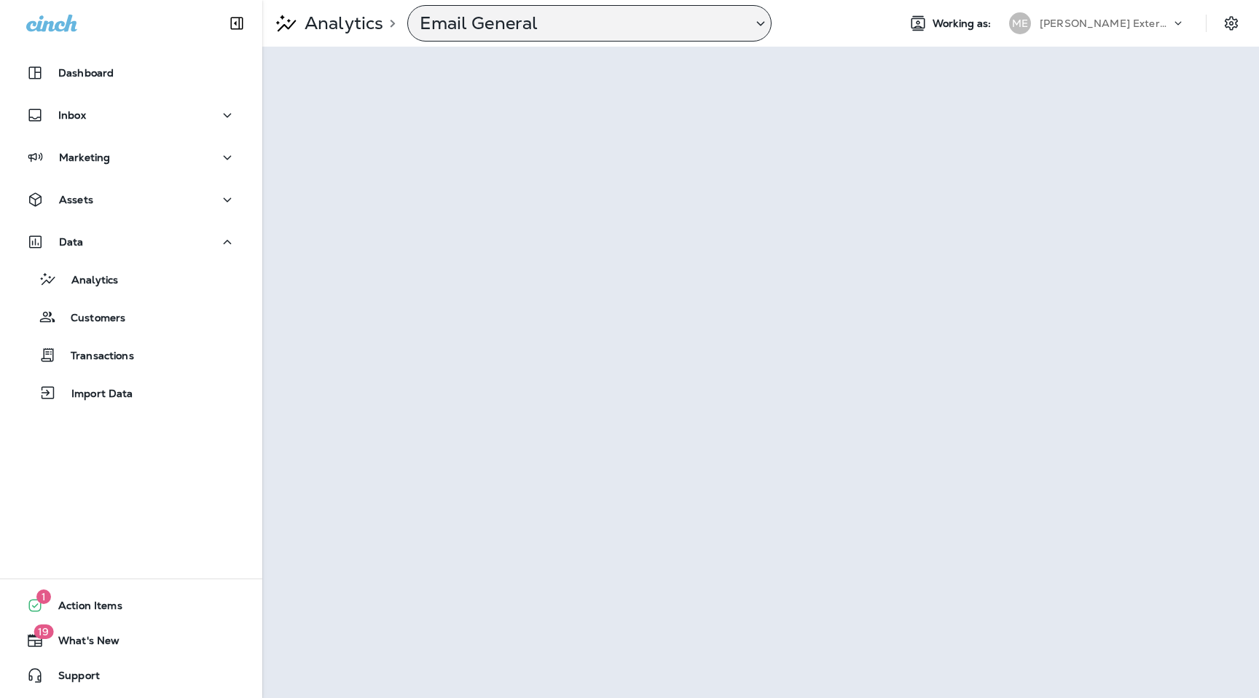
click at [694, 22] on p "Email General" at bounding box center [580, 23] width 321 height 22
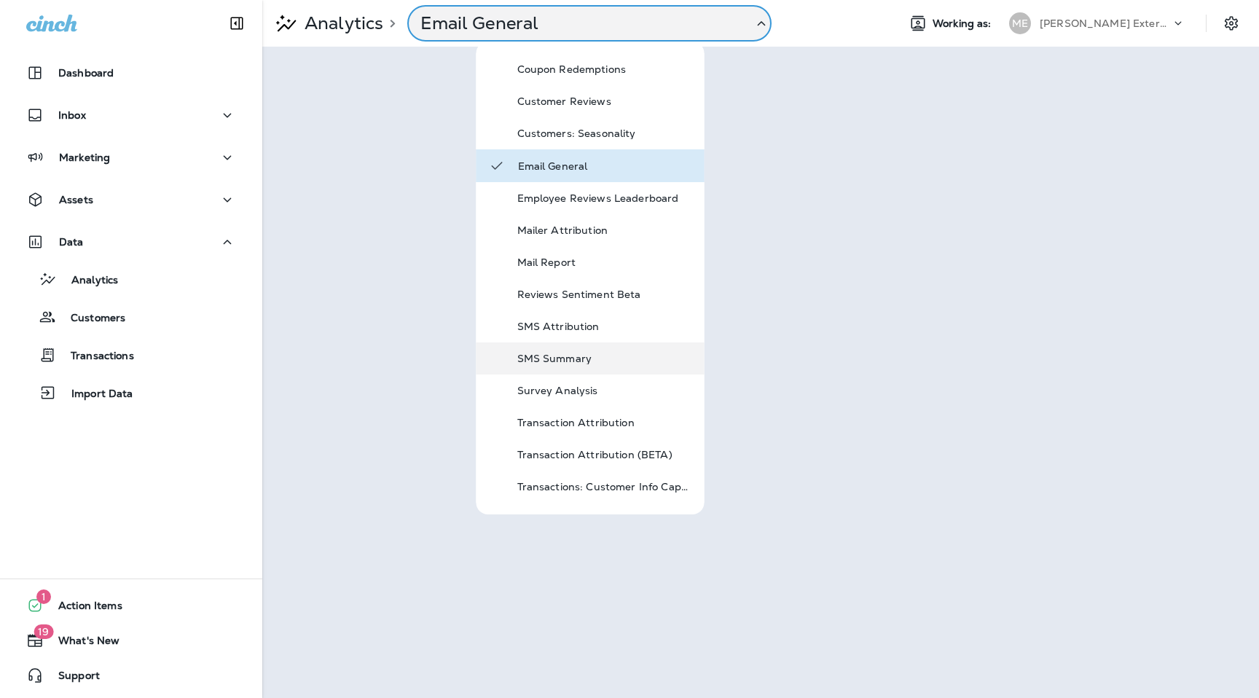
click at [583, 358] on p "SMS Summary" at bounding box center [604, 359] width 175 height 12
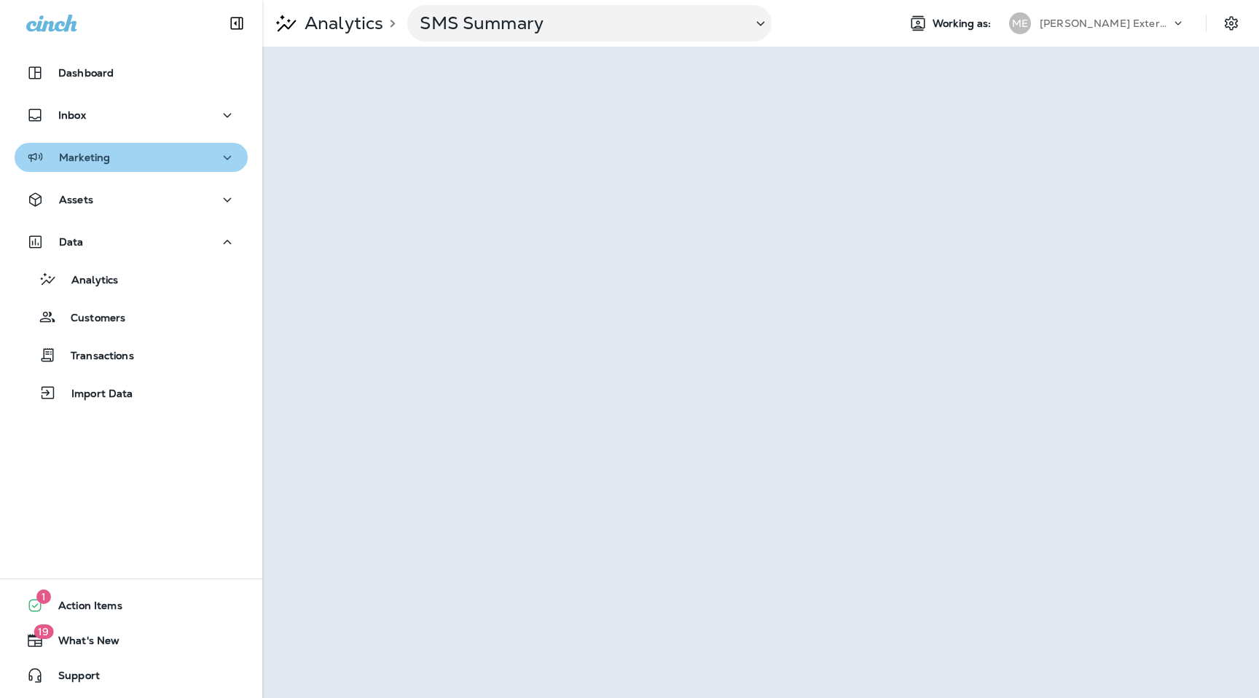
click at [106, 163] on p "Marketing" at bounding box center [84, 158] width 51 height 12
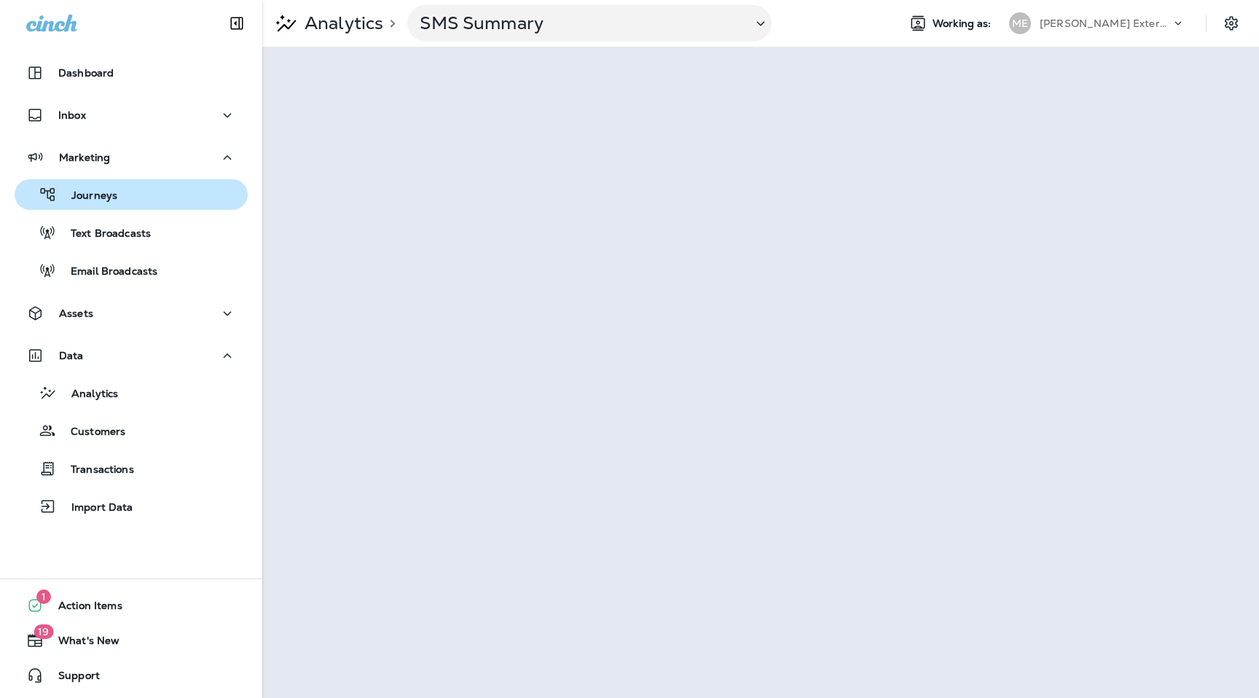
click at [106, 197] on p "Journeys" at bounding box center [87, 196] width 60 height 14
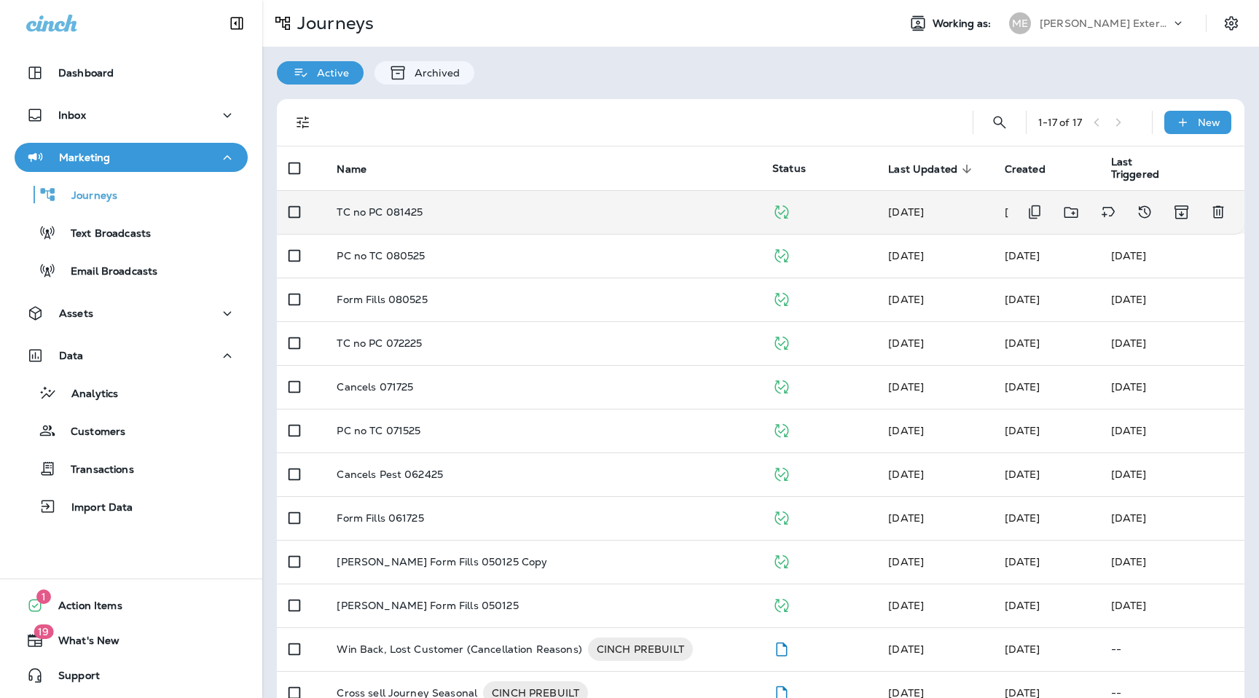
click at [368, 208] on p "TC no PC 081425" at bounding box center [380, 212] width 86 height 12
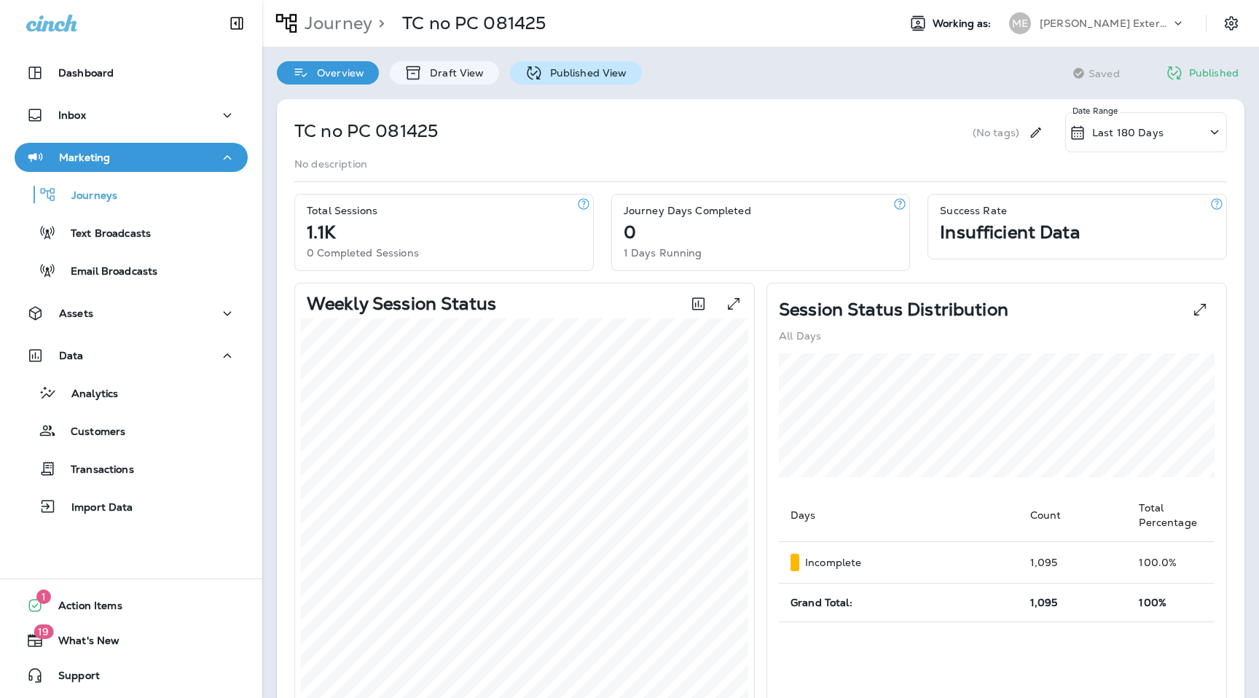
click at [587, 71] on p "Published View" at bounding box center [585, 73] width 85 height 12
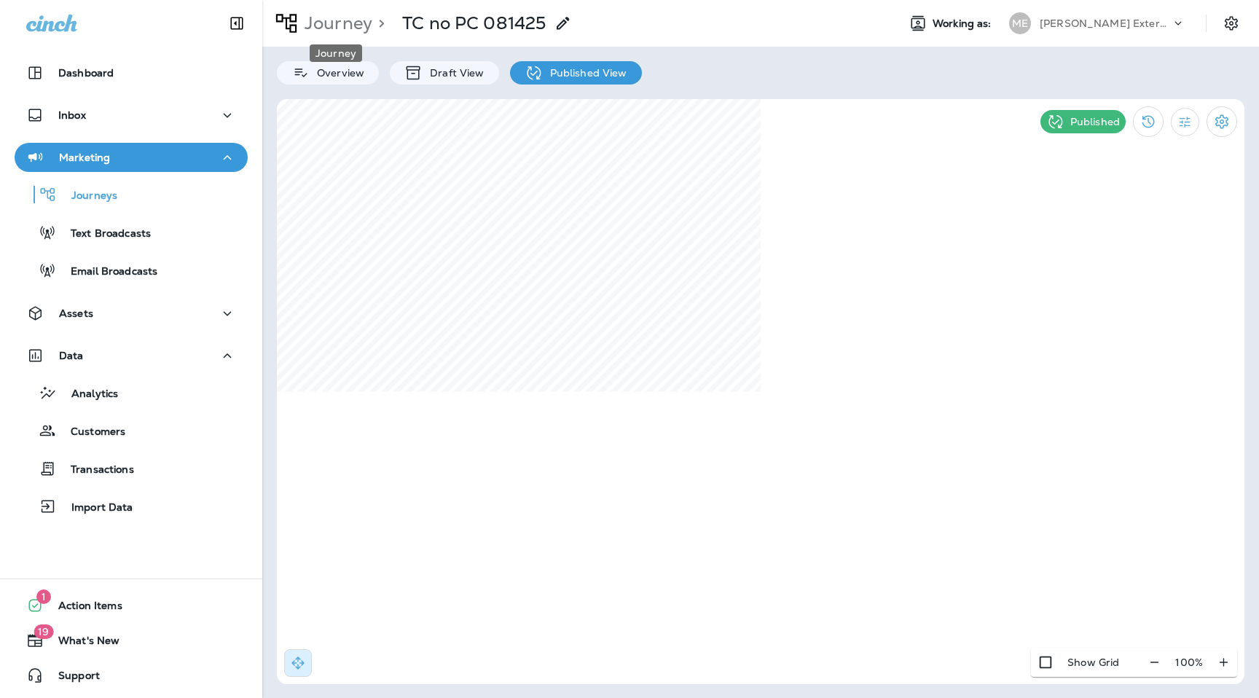
click at [329, 26] on p "Journey" at bounding box center [336, 23] width 74 height 22
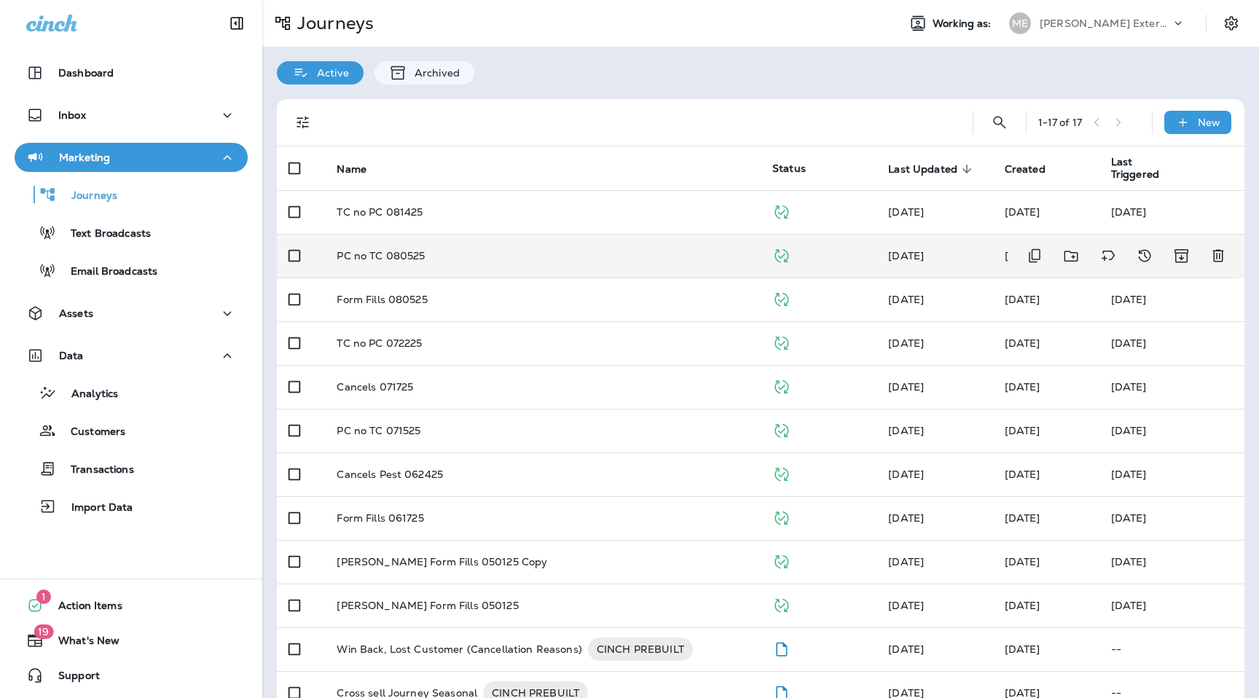
click at [388, 256] on p "PC no TC 080525" at bounding box center [381, 256] width 88 height 12
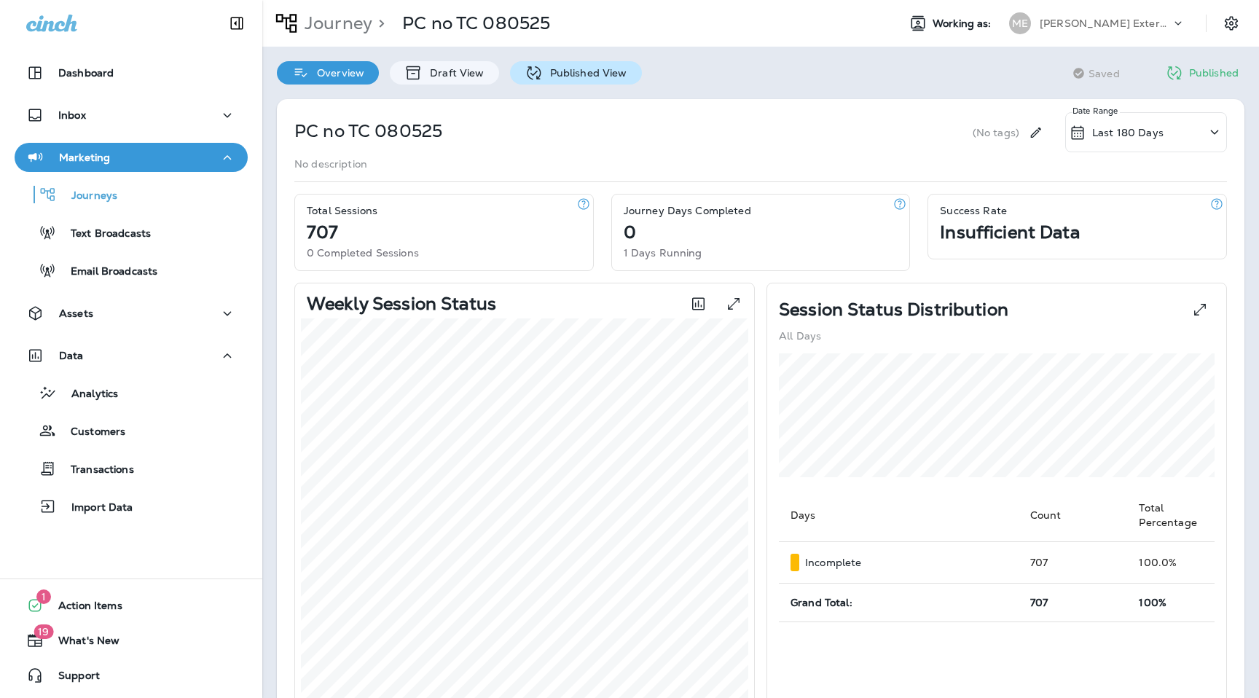
click at [605, 67] on p "Published View" at bounding box center [585, 73] width 85 height 12
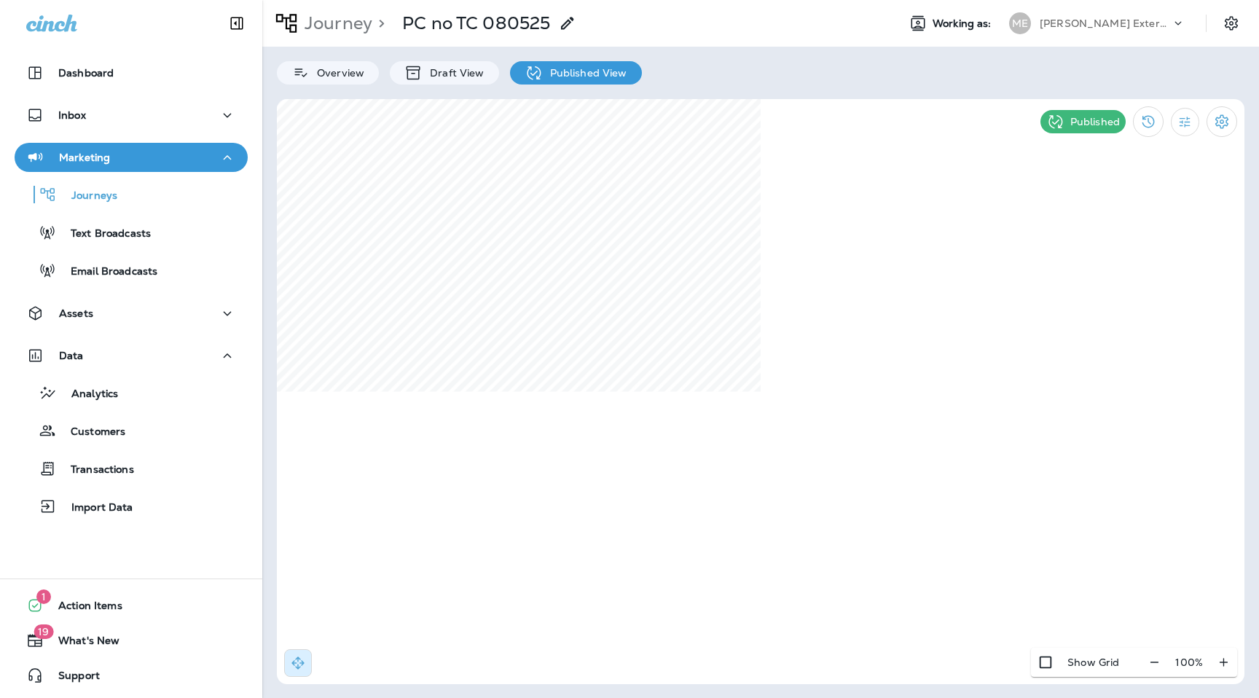
click at [1120, 26] on p "Mares Exterminating" at bounding box center [1105, 23] width 131 height 12
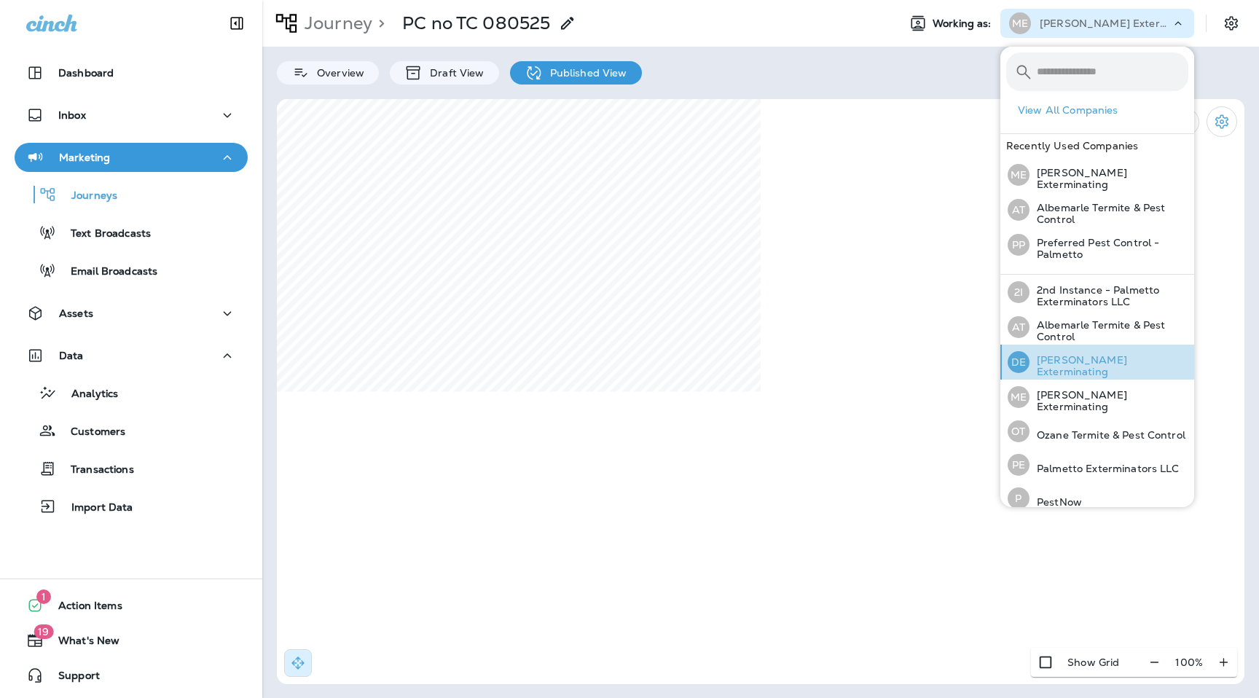
click at [1081, 368] on p "Duncan Exterminating" at bounding box center [1109, 365] width 159 height 23
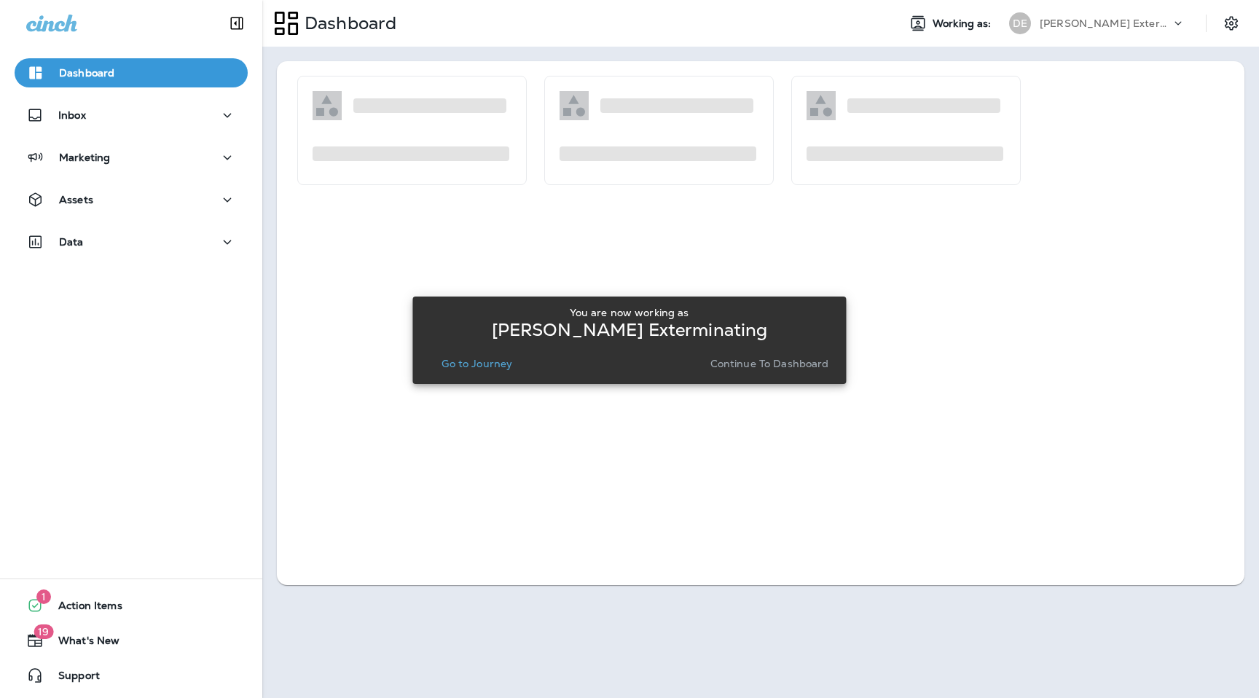
click at [770, 377] on div "You are now working as Duncan Exterminating Go to Journey Continue to Dashboard" at bounding box center [629, 340] width 410 height 79
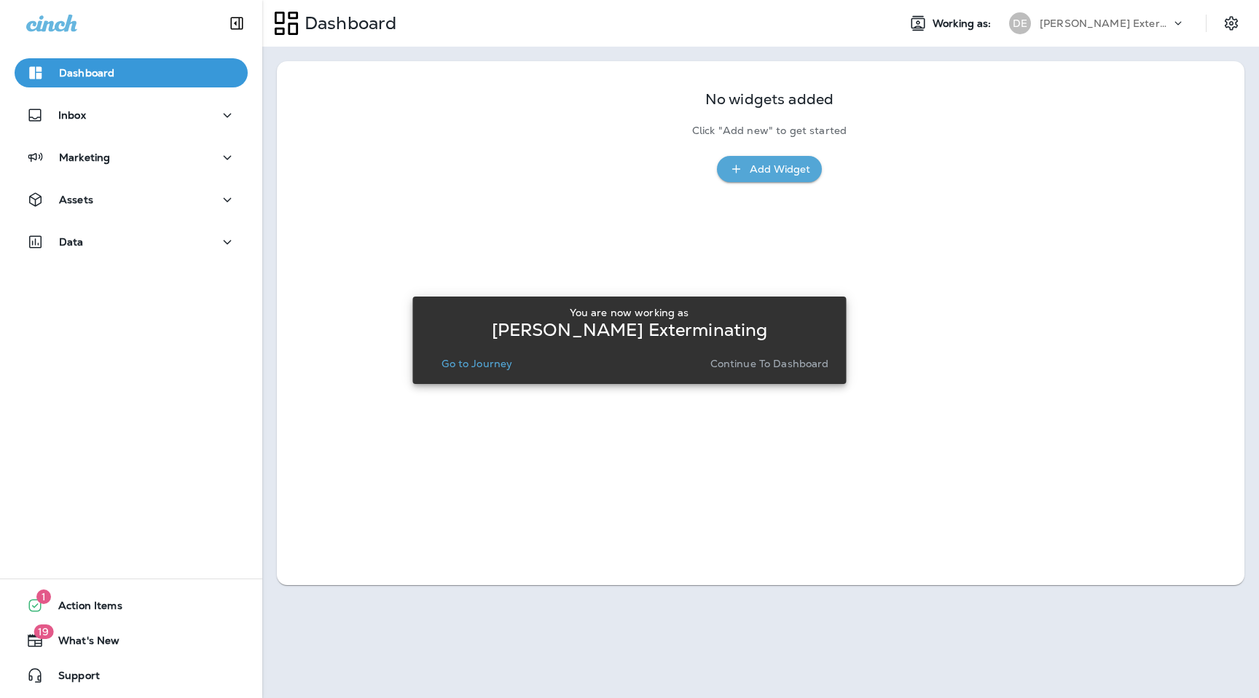
click at [763, 362] on p "Continue to Dashboard" at bounding box center [769, 364] width 119 height 12
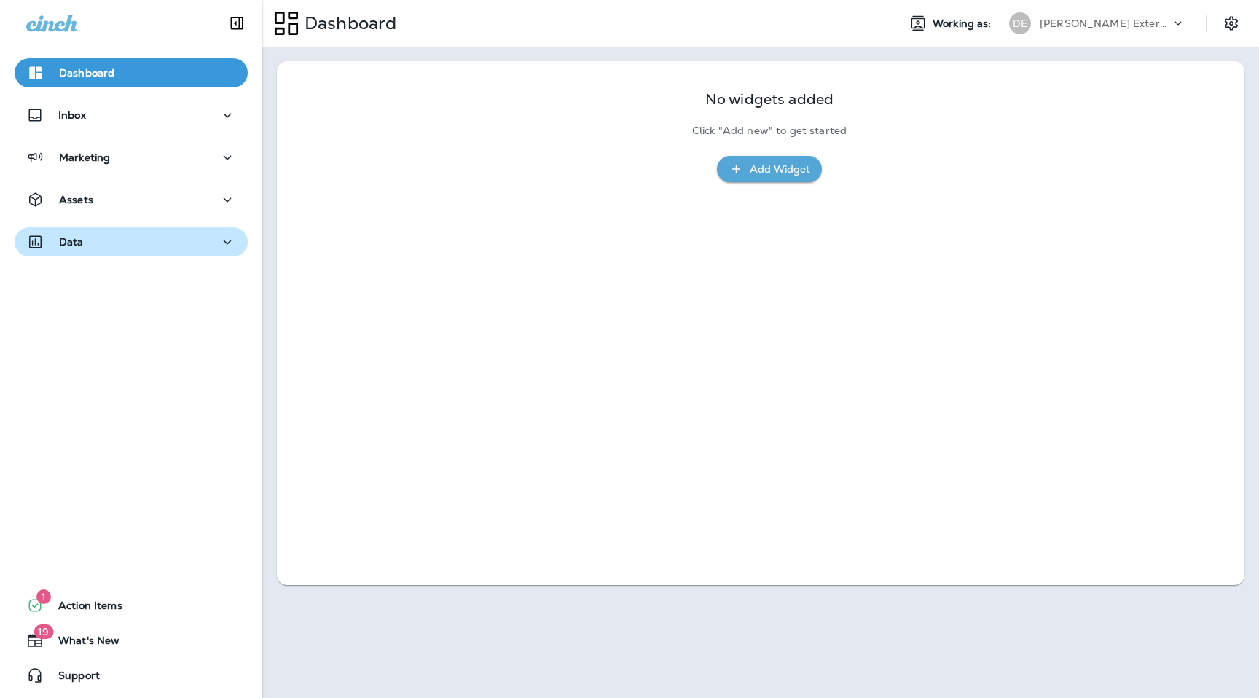
click at [199, 248] on div "Data" at bounding box center [131, 242] width 210 height 18
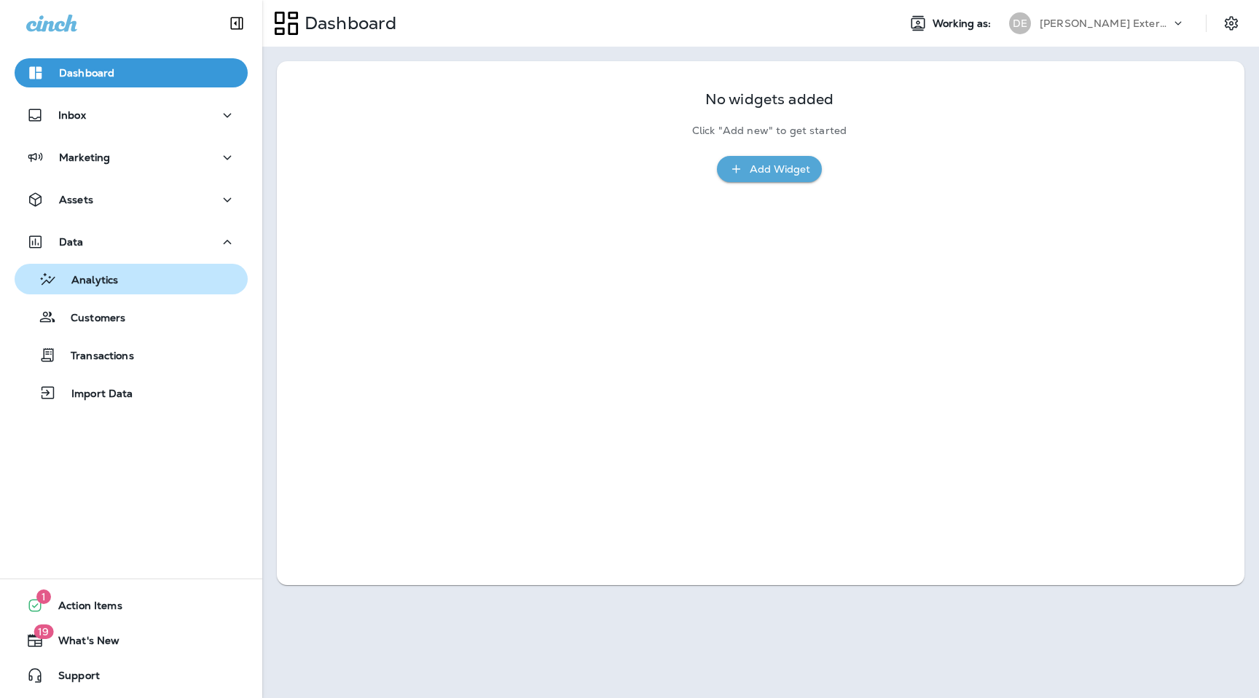
click at [146, 289] on div "Analytics" at bounding box center [131, 279] width 222 height 22
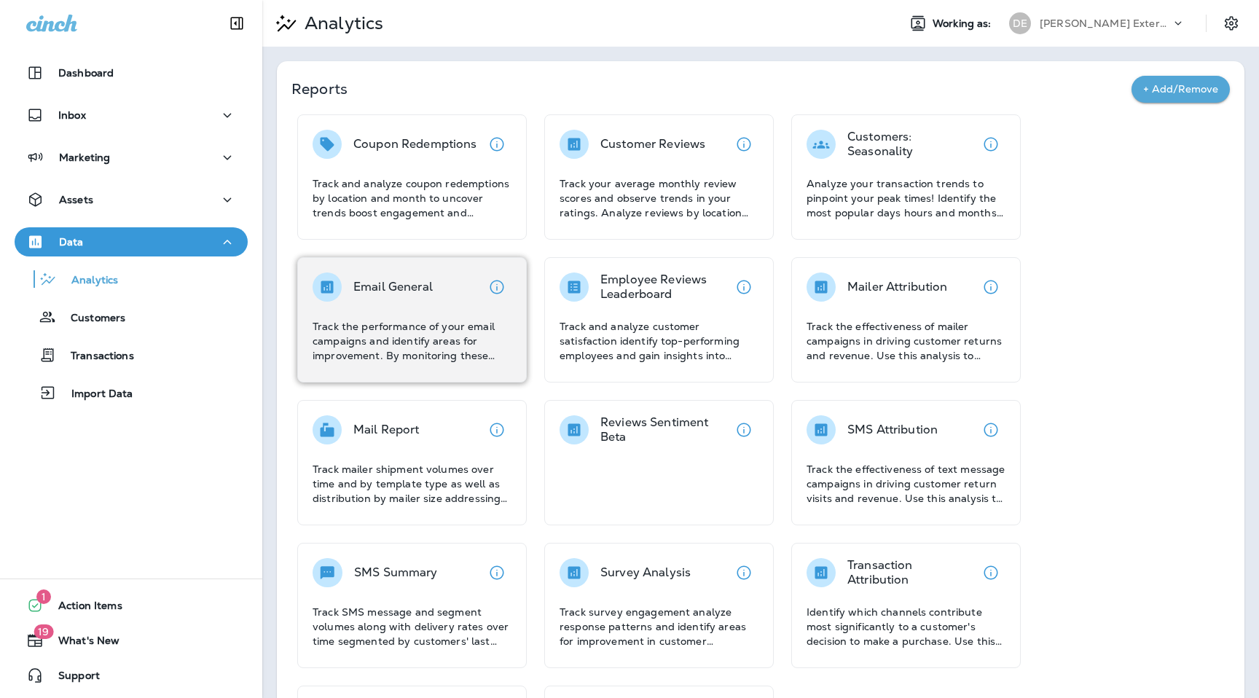
click at [364, 309] on div "Email General Track the performance of your email campaigns and identify areas …" at bounding box center [412, 318] width 199 height 90
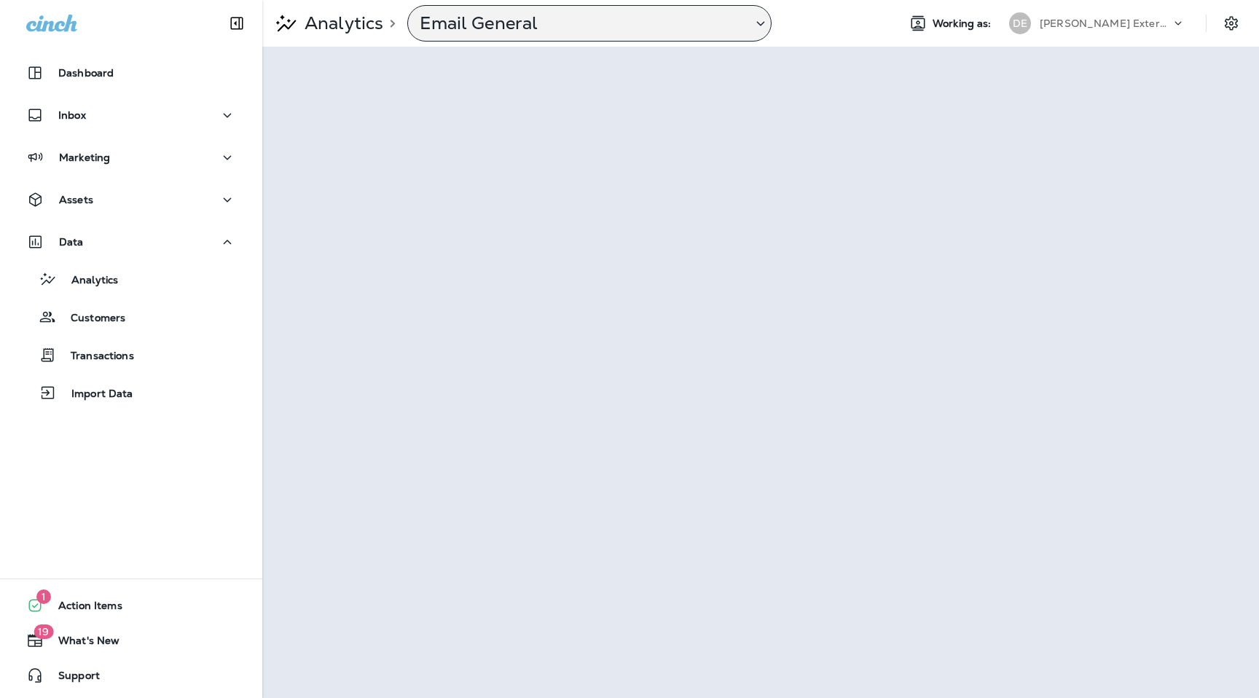
click at [625, 26] on p "Email General" at bounding box center [580, 23] width 321 height 22
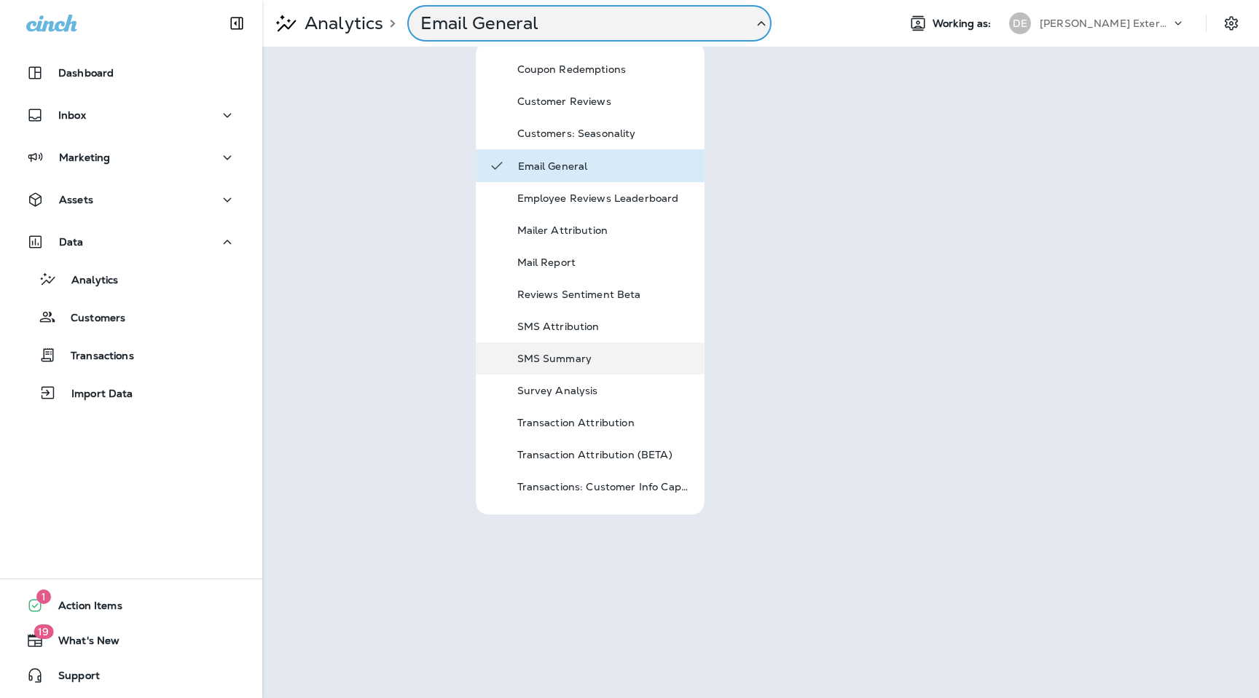
click at [563, 364] on p "SMS Summary" at bounding box center [604, 359] width 175 height 12
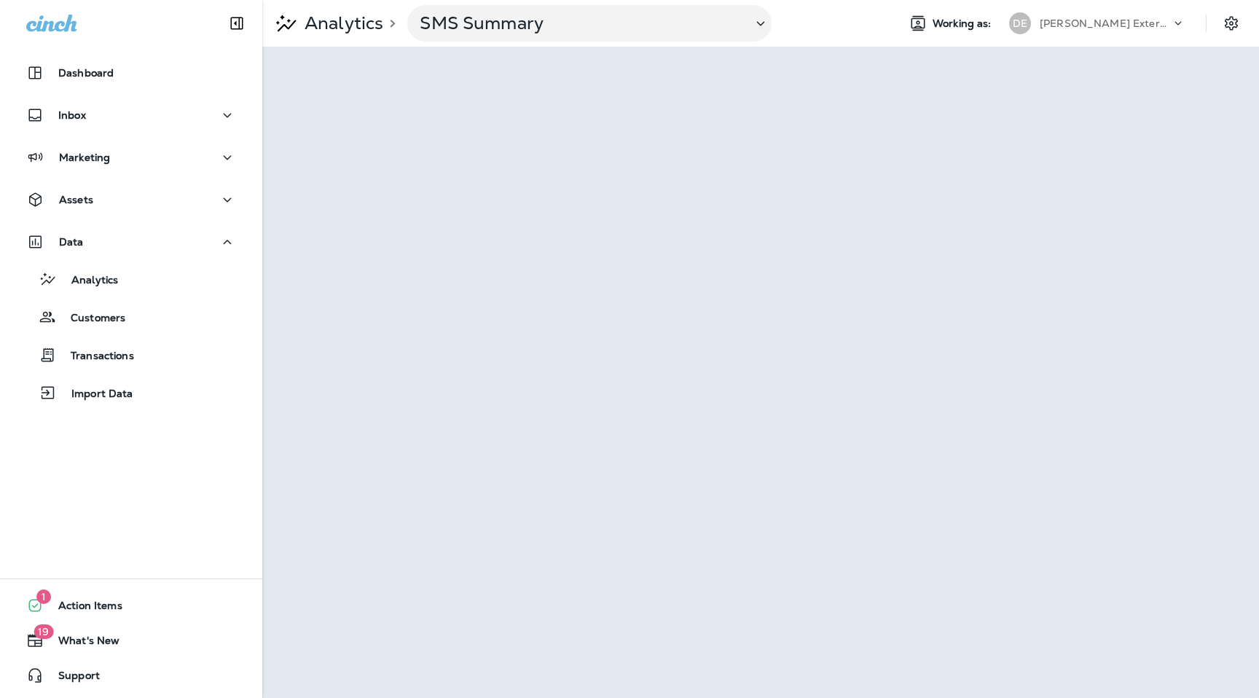
click at [1085, 18] on p "Duncan Exterminating" at bounding box center [1105, 23] width 131 height 12
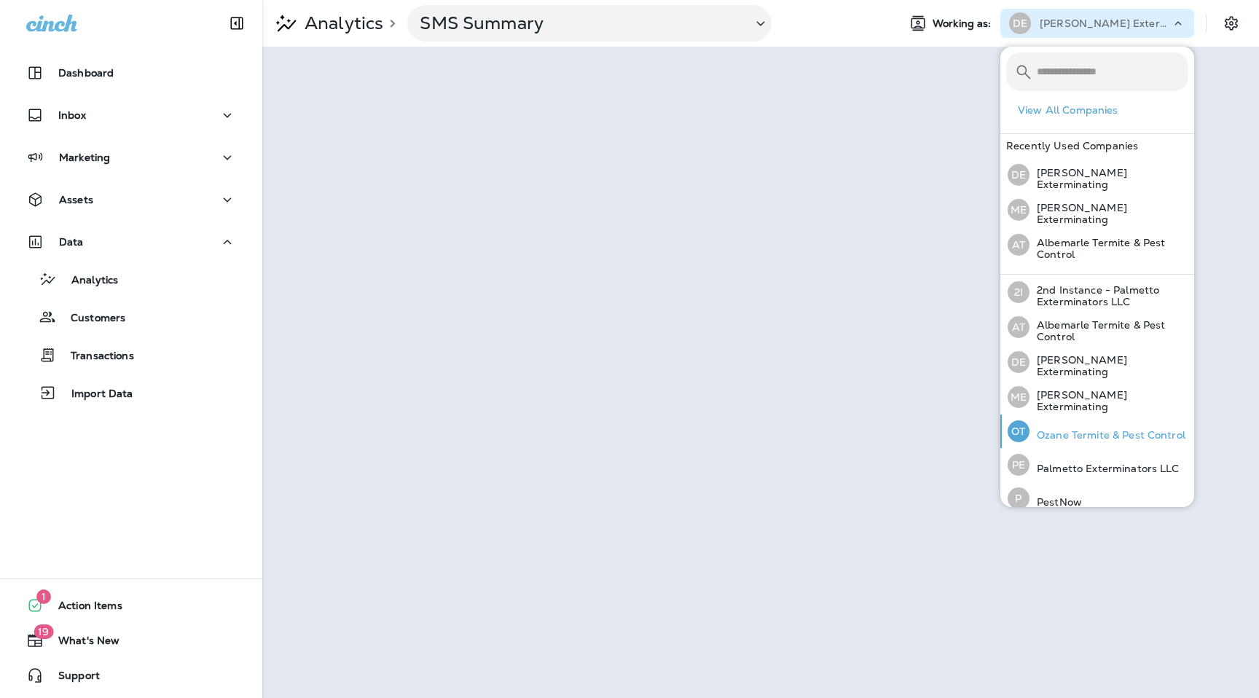
click at [1058, 435] on p "Ozane Termite & Pest Control" at bounding box center [1108, 435] width 156 height 12
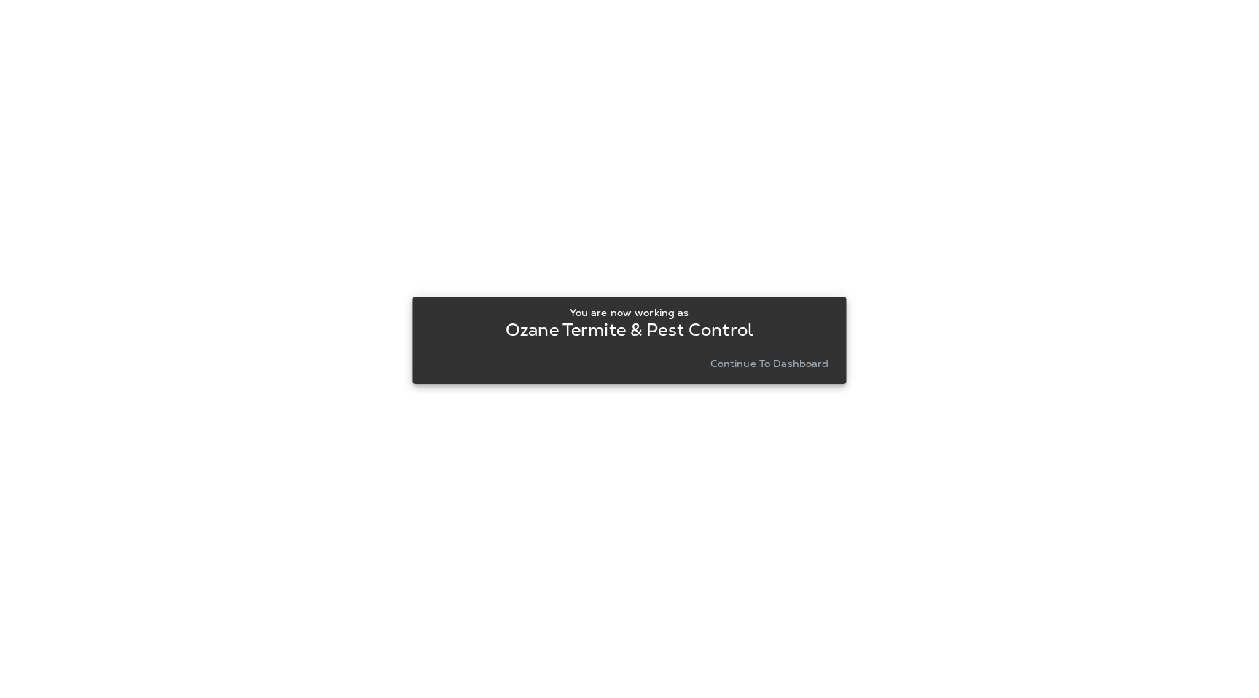
click at [800, 361] on p "Continue to Dashboard" at bounding box center [769, 364] width 119 height 12
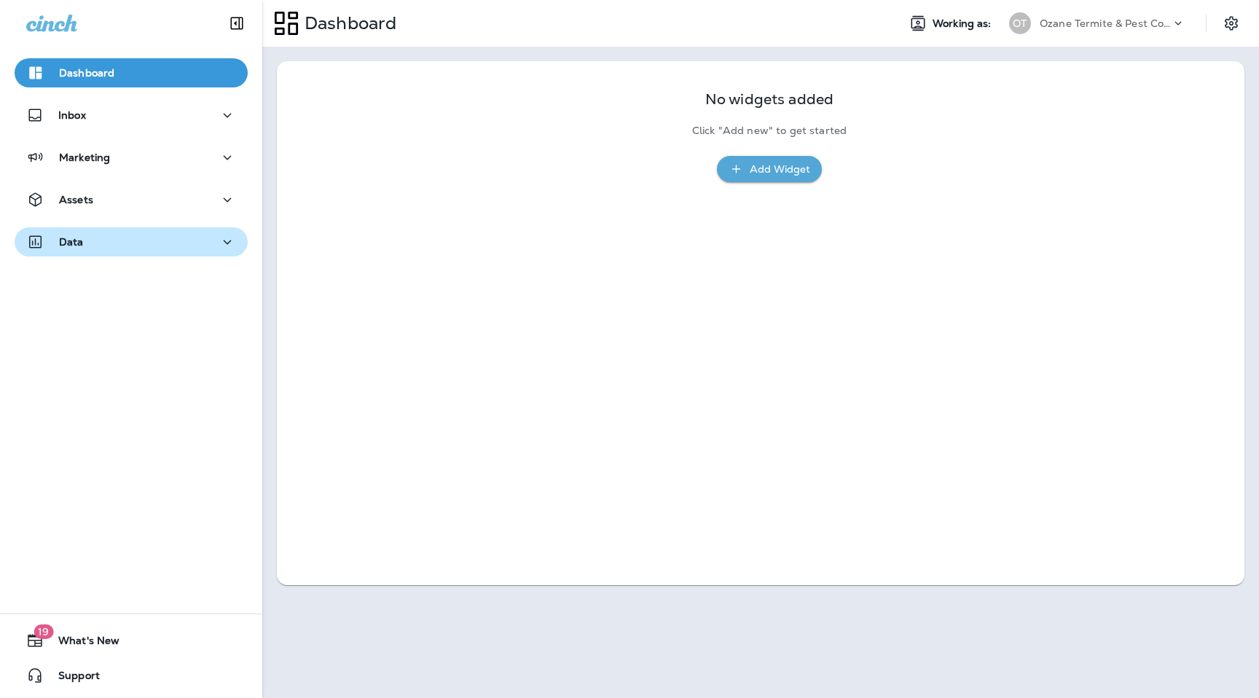
click at [200, 241] on div "Data" at bounding box center [131, 242] width 210 height 18
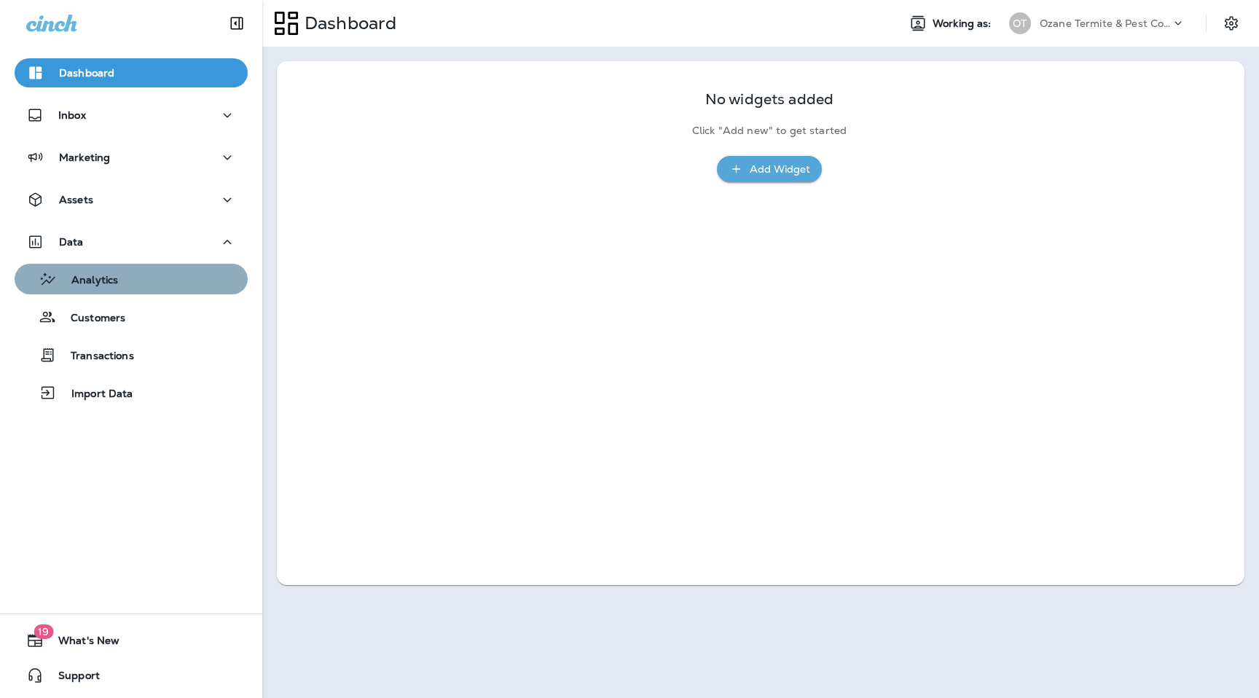
click at [141, 285] on div "Analytics" at bounding box center [131, 279] width 222 height 22
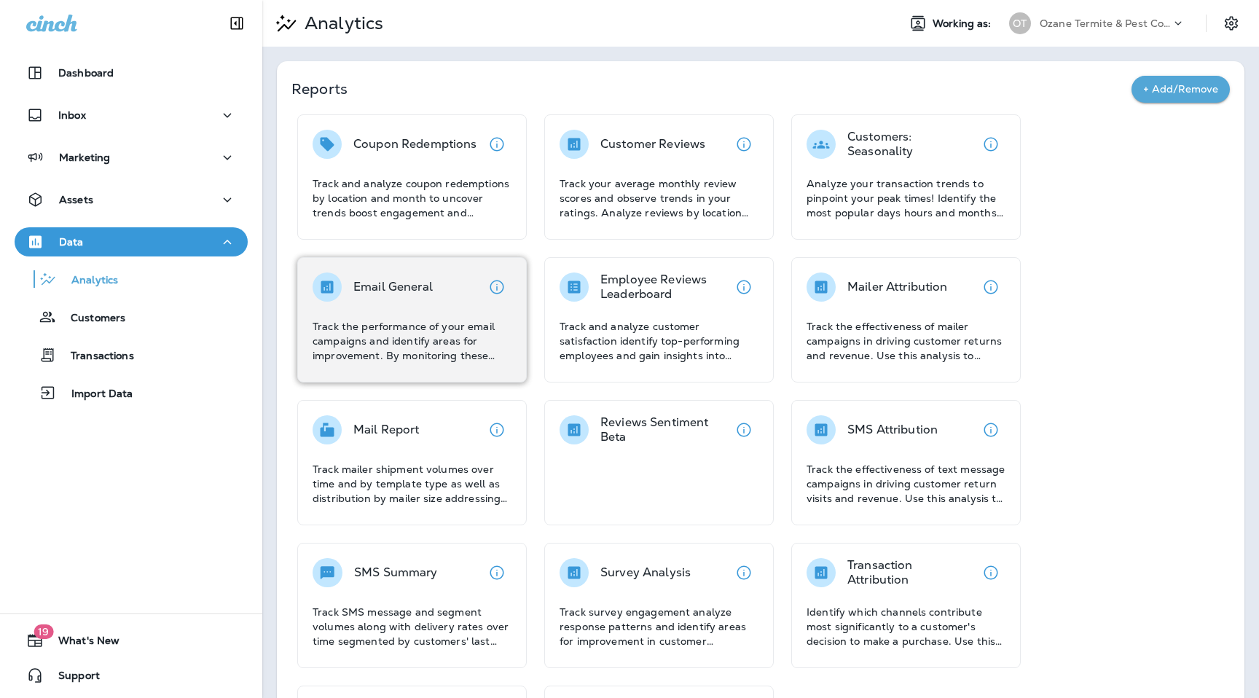
click at [407, 290] on p "Email General" at bounding box center [392, 287] width 79 height 15
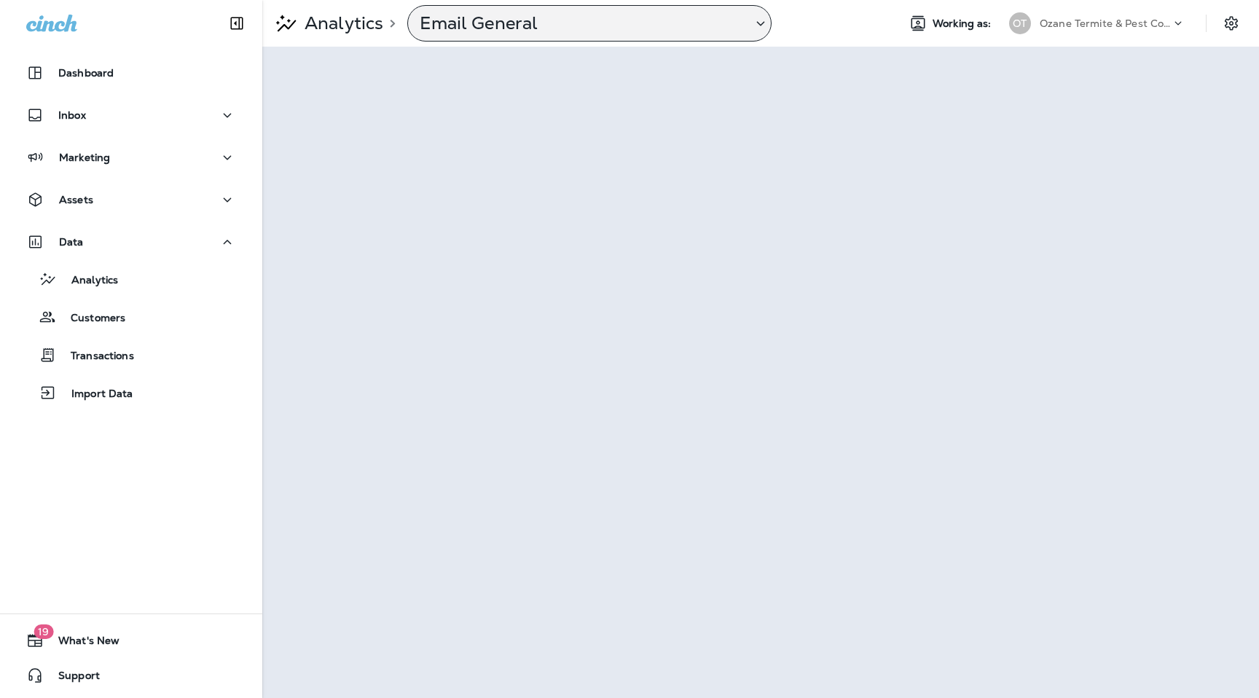
click at [642, 4] on div "Analytics > Email General Working as: OT Ozane Termite & Pest Control" at bounding box center [760, 23] width 997 height 47
click at [660, 16] on p "Email General" at bounding box center [580, 23] width 321 height 22
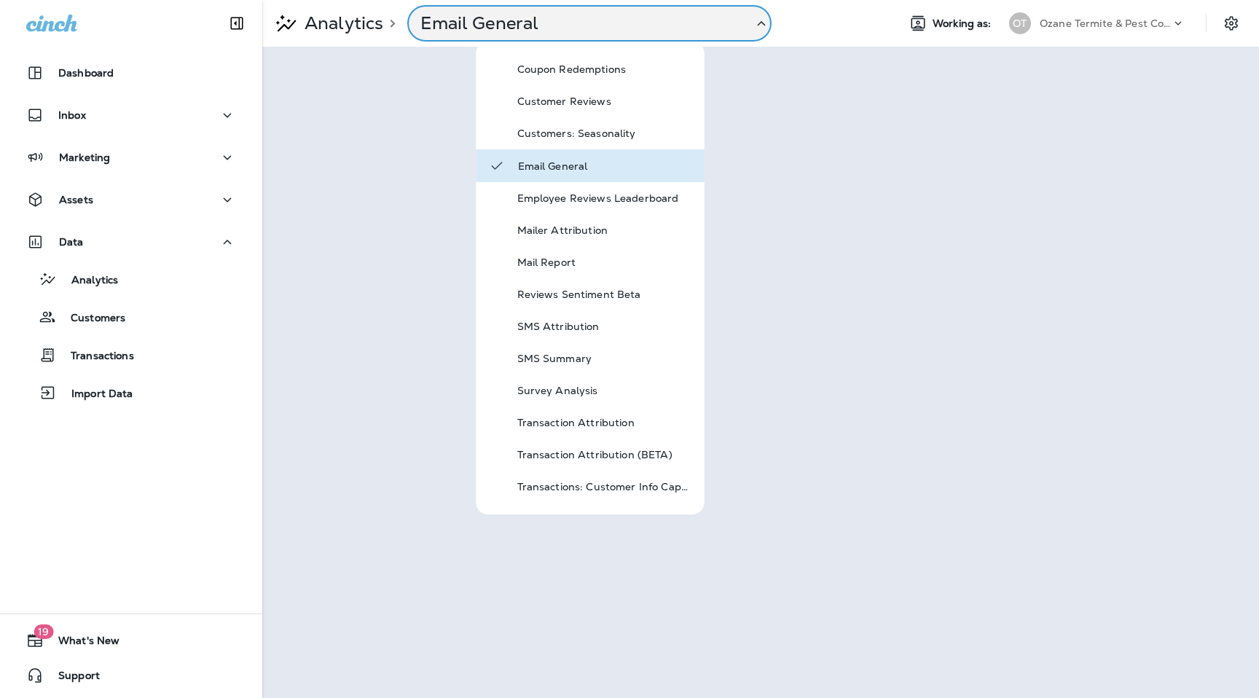
click at [753, 23] on icon at bounding box center [761, 24] width 17 height 18
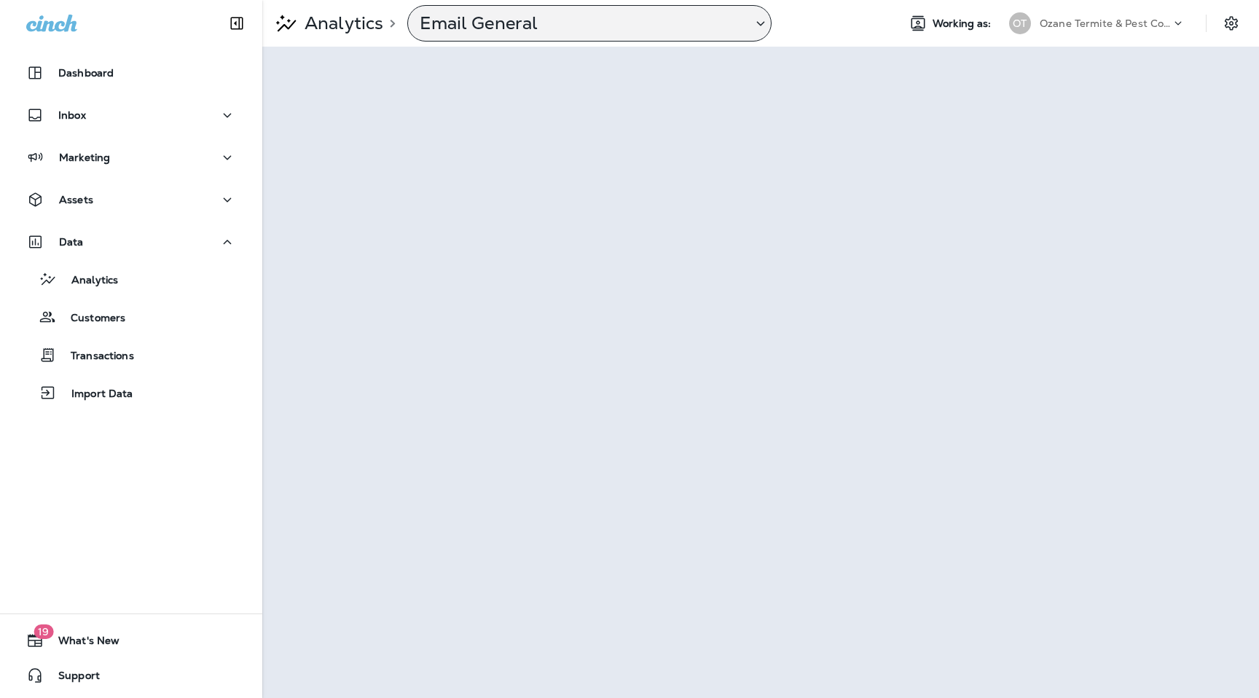
click at [741, 22] on div "Email General" at bounding box center [580, 23] width 344 height 22
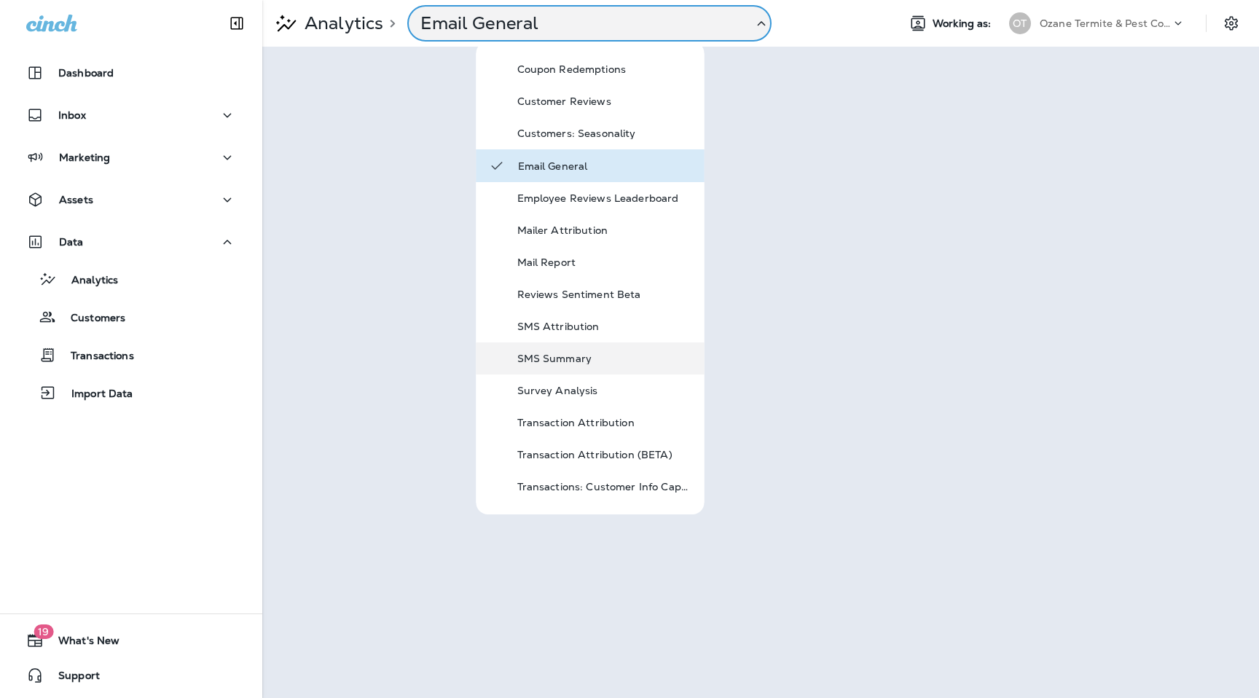
click at [588, 350] on div "SMS Summary" at bounding box center [604, 358] width 175 height 17
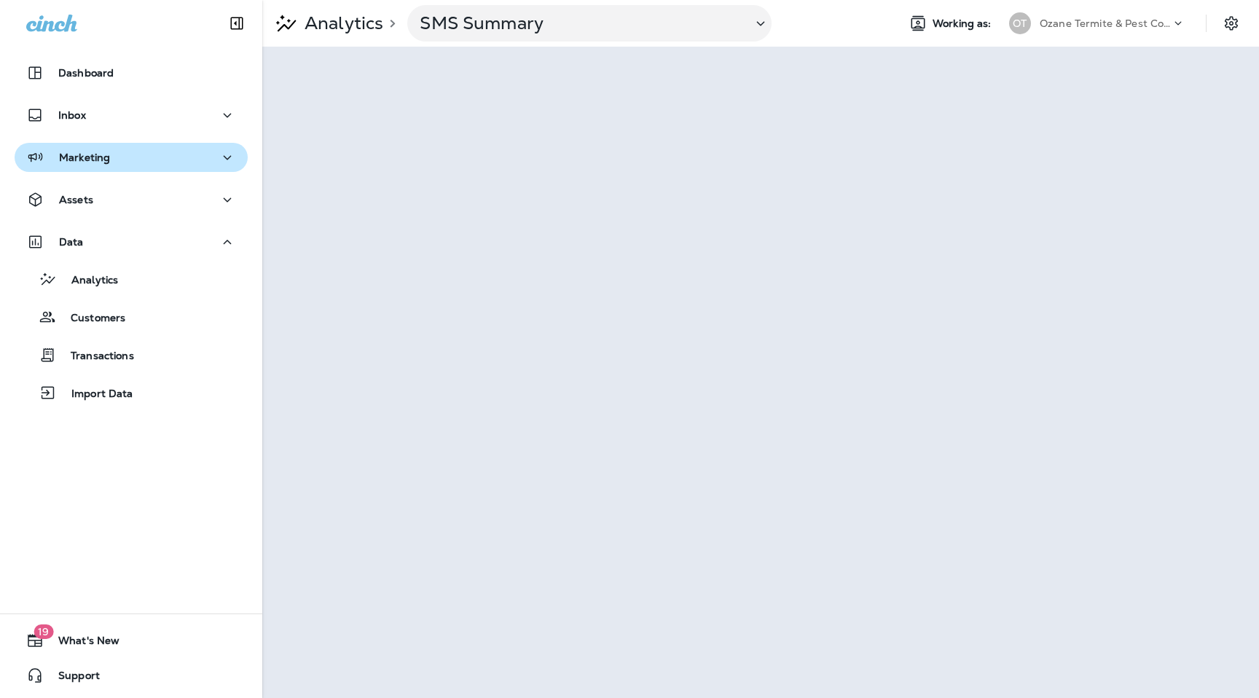
click at [140, 154] on div "Marketing" at bounding box center [131, 158] width 210 height 18
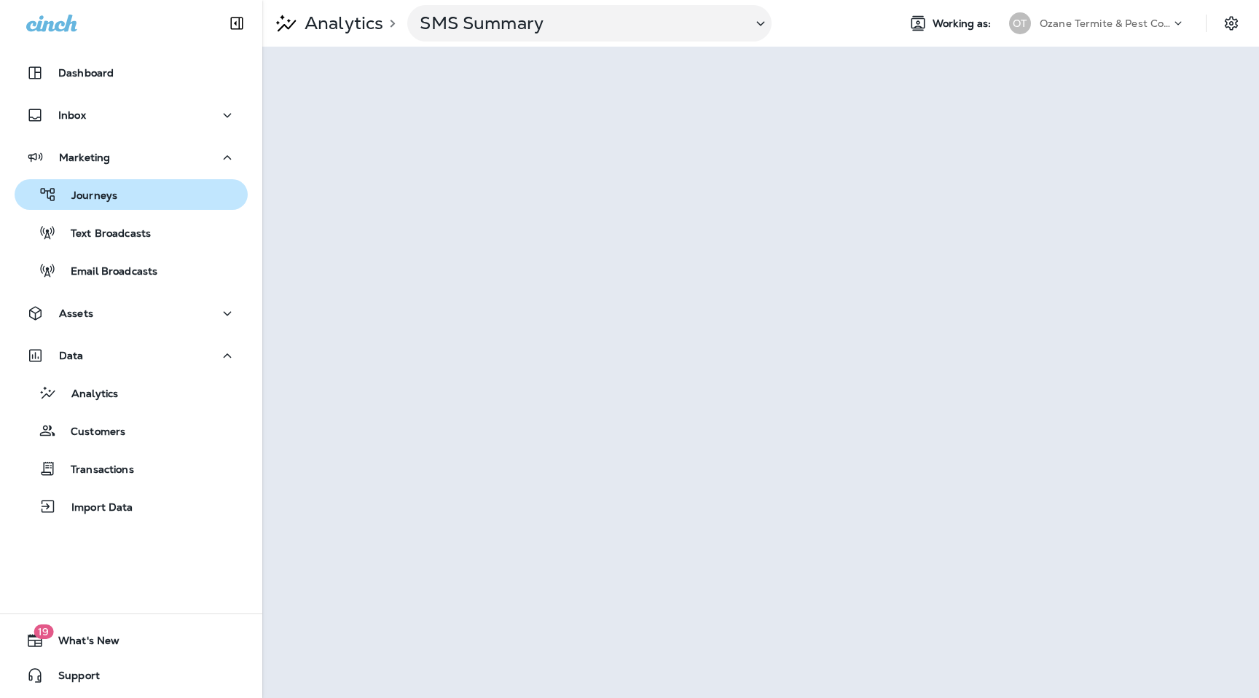
click at [147, 181] on button "Journeys" at bounding box center [131, 194] width 233 height 31
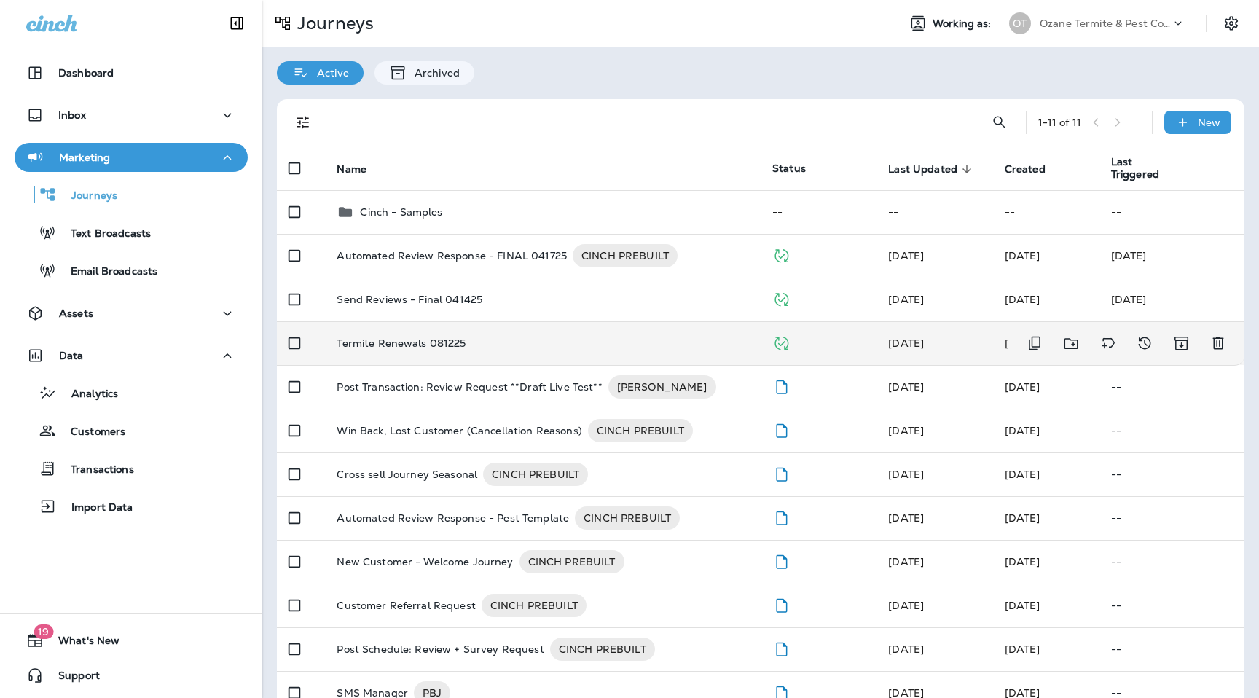
click at [436, 345] on p "Termite Renewals 081225" at bounding box center [401, 343] width 129 height 12
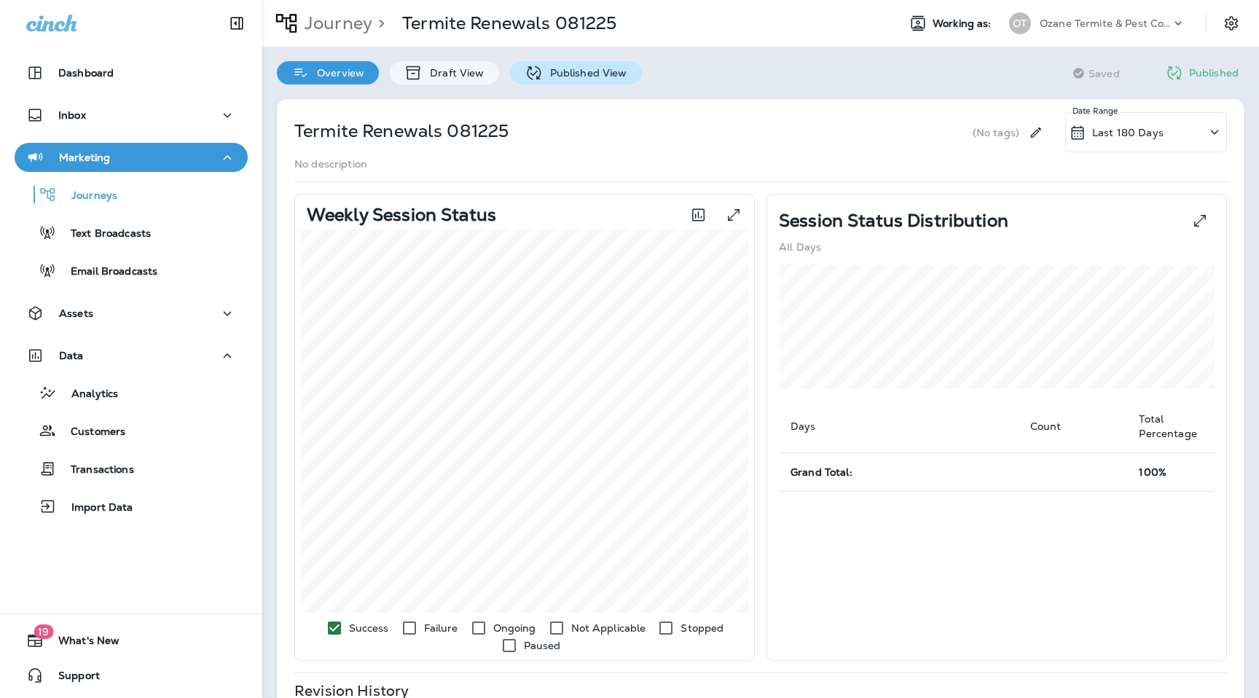
click at [617, 72] on p "Published View" at bounding box center [585, 73] width 85 height 12
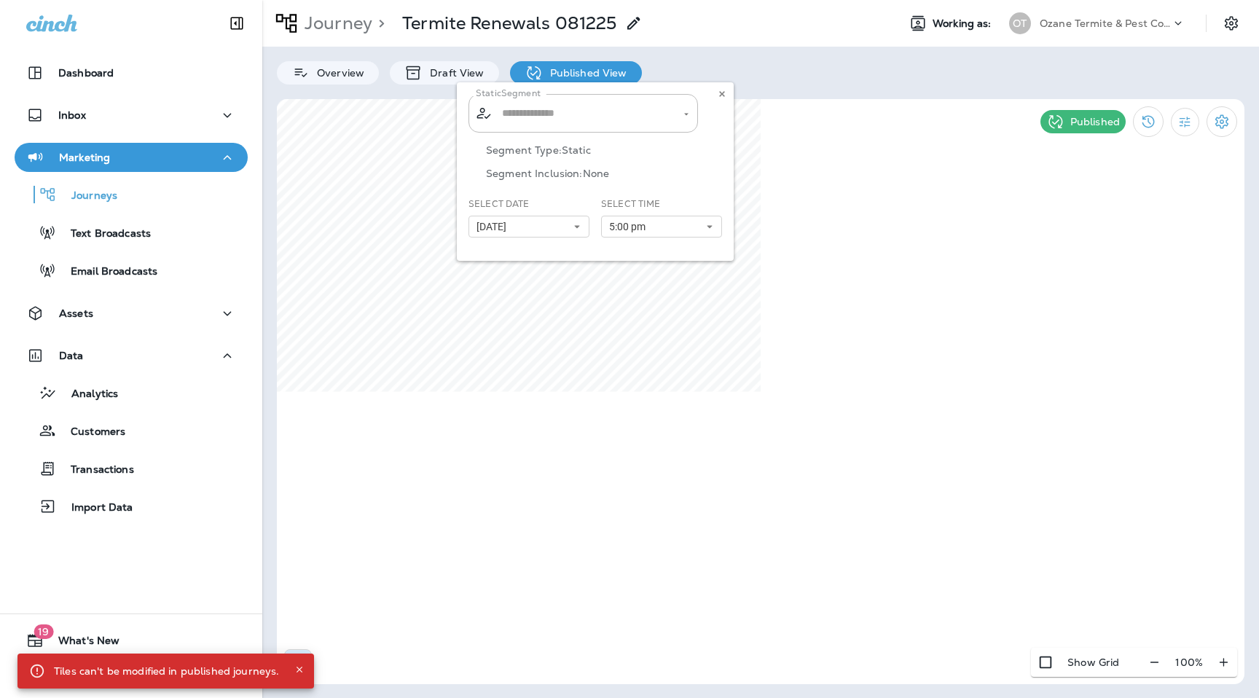
type input "**********"
click at [721, 101] on button at bounding box center [722, 94] width 16 height 16
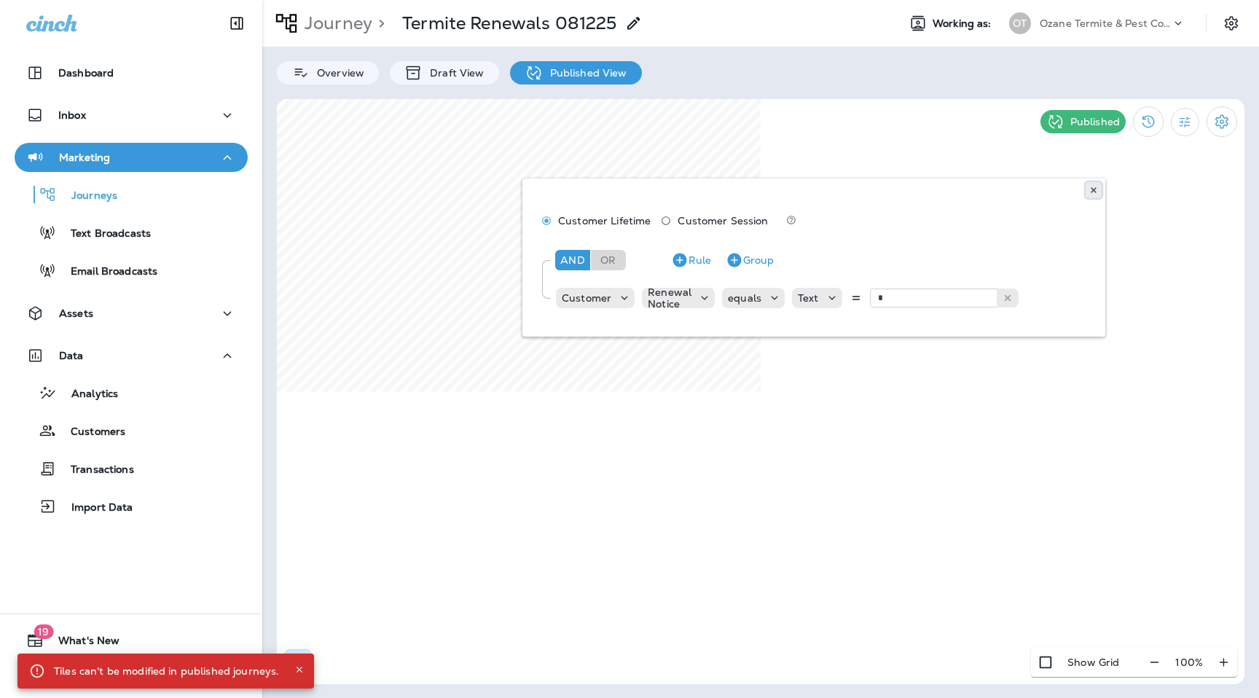
click at [1093, 187] on icon at bounding box center [1093, 190] width 9 height 9
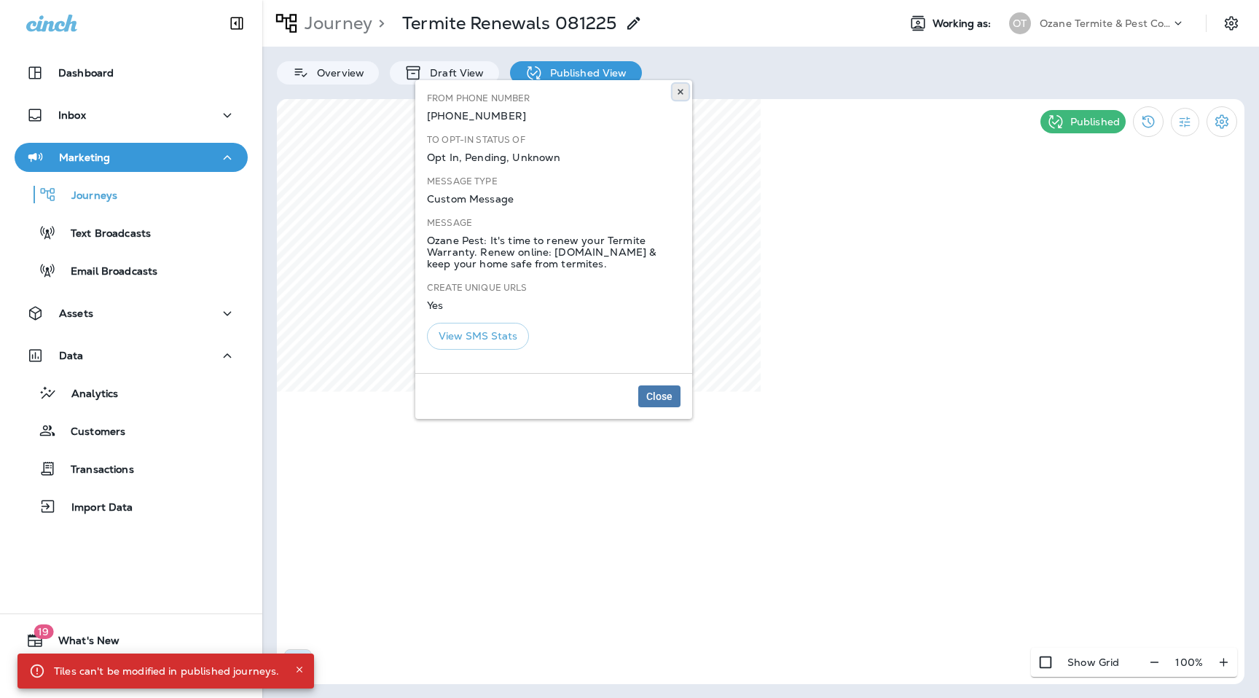
click at [681, 90] on use at bounding box center [680, 92] width 5 height 6
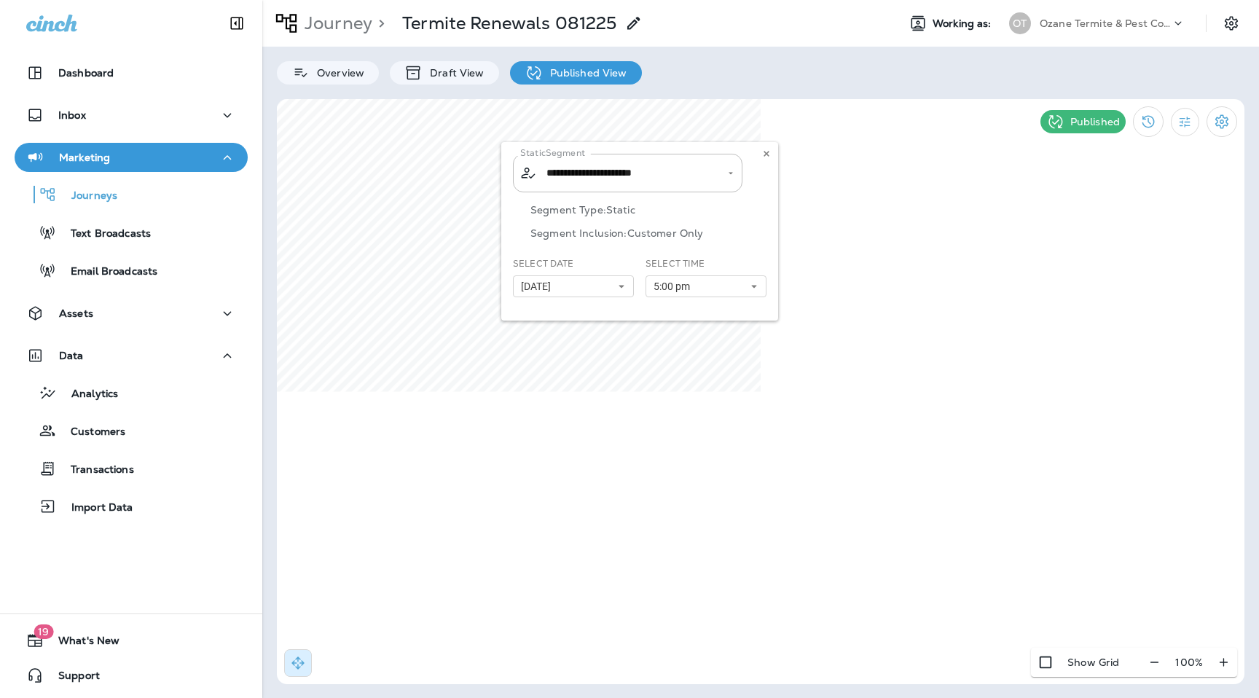
type input "**********"
click at [767, 150] on icon at bounding box center [766, 153] width 9 height 9
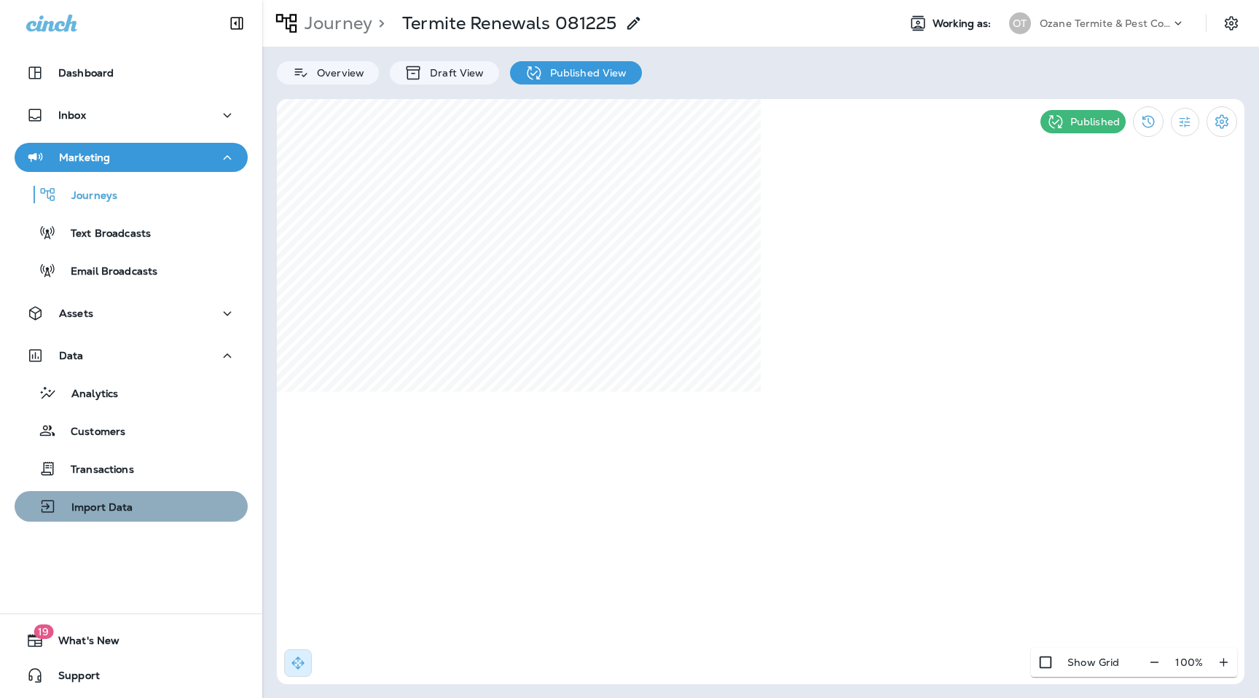
click at [112, 512] on p "Import Data" at bounding box center [95, 508] width 77 height 14
